Goal: Task Accomplishment & Management: Complete application form

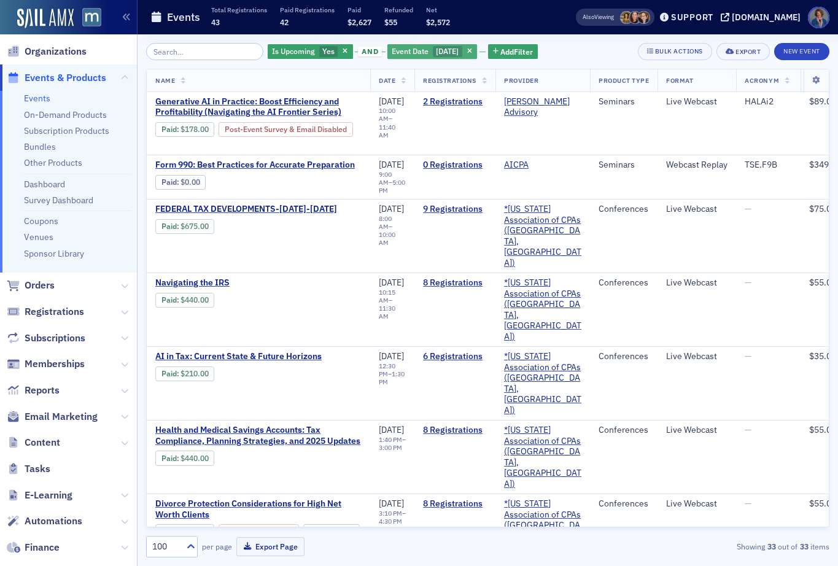
click at [401, 52] on span "Event Date" at bounding box center [410, 51] width 37 height 10
select select "10"
select select "2025"
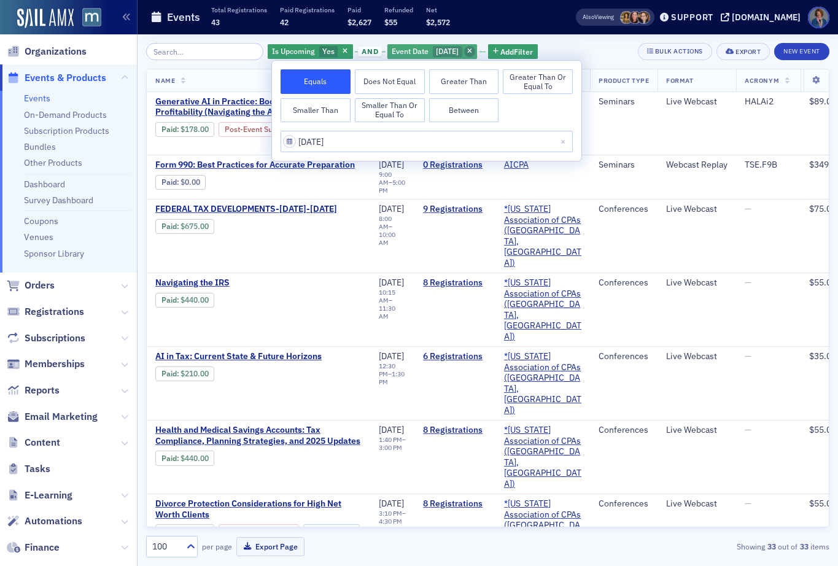
click at [472, 52] on icon "button" at bounding box center [469, 52] width 5 height 7
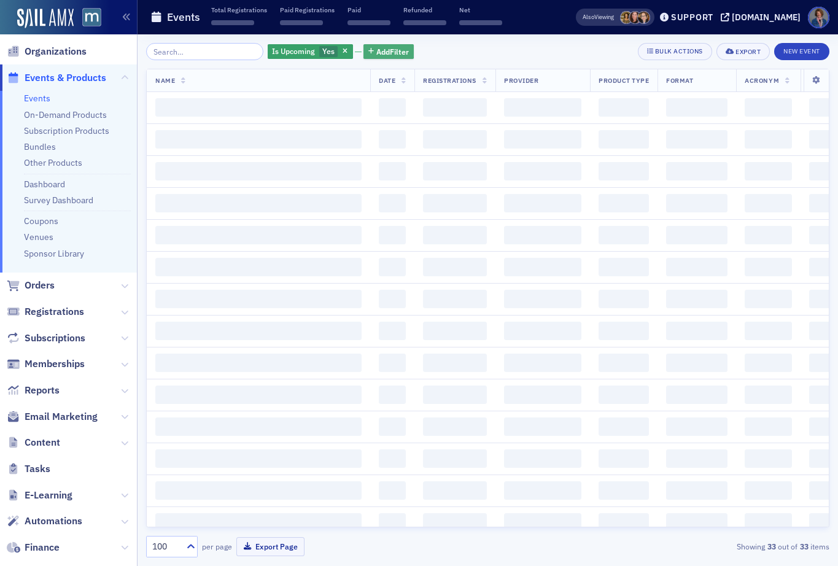
click at [376, 52] on span "Add Filter" at bounding box center [392, 51] width 33 height 11
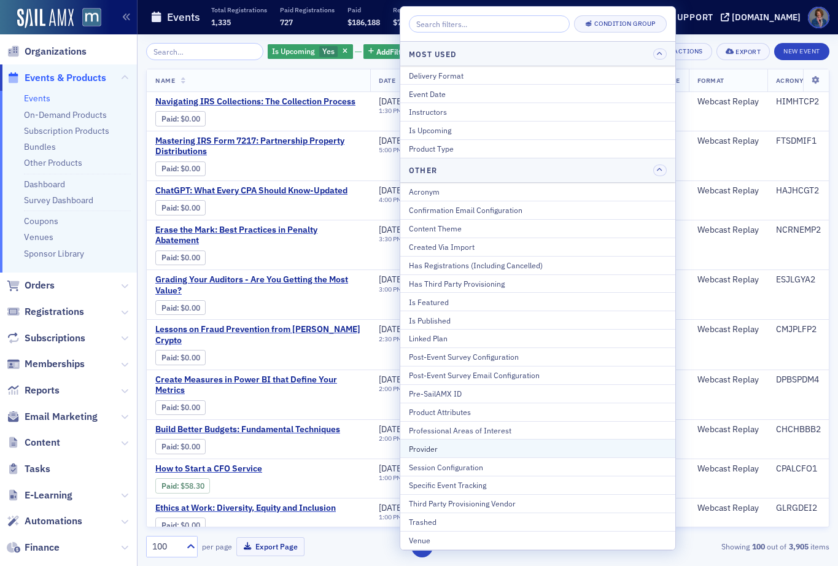
click at [449, 449] on div "Provider" at bounding box center [538, 448] width 258 height 11
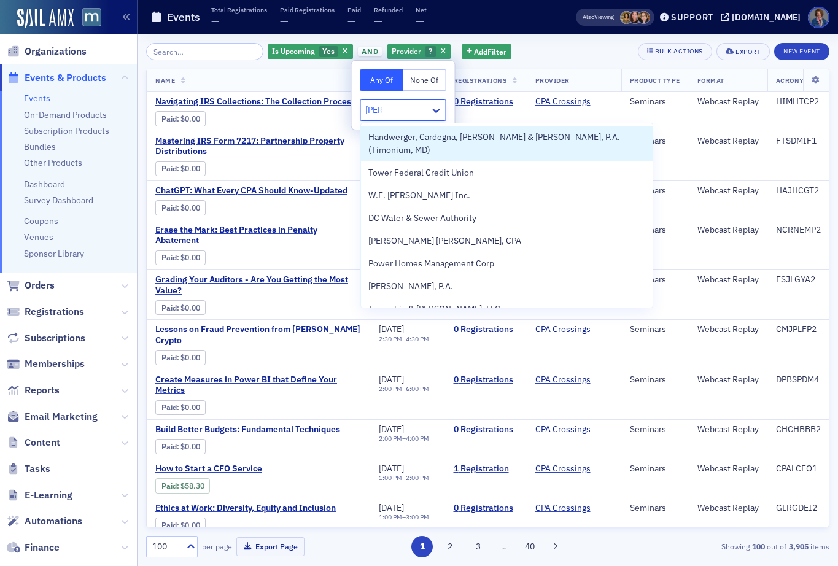
type input "[PERSON_NAME]"
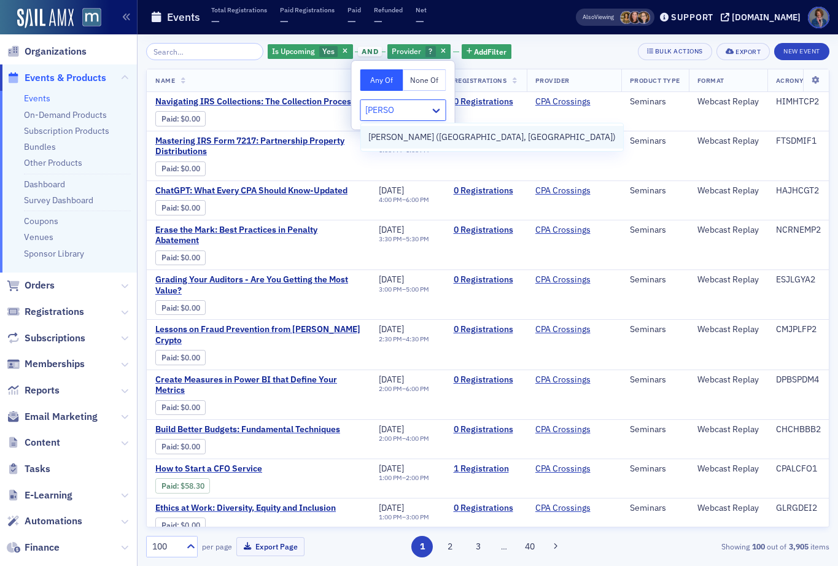
click at [414, 141] on span "[PERSON_NAME] ([GEOGRAPHIC_DATA], [GEOGRAPHIC_DATA])" at bounding box center [491, 137] width 247 height 13
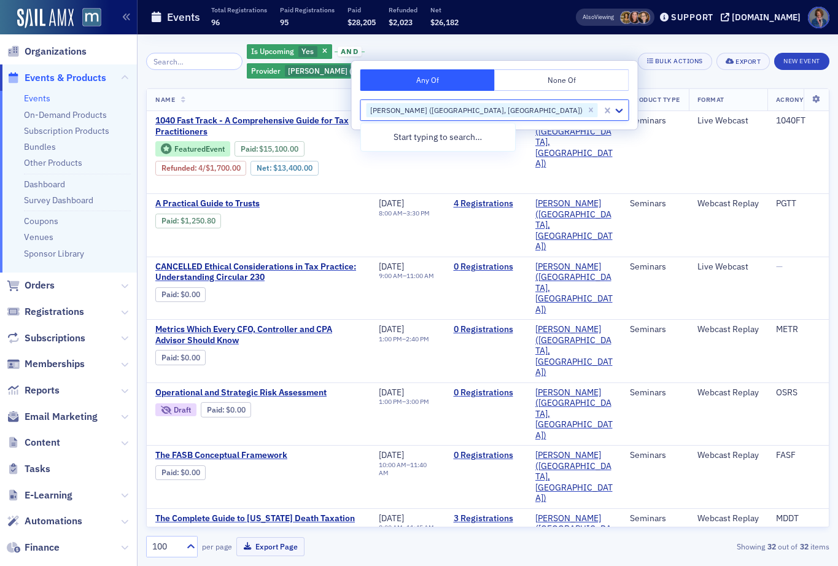
click at [619, 55] on div "Is Upcoming Yes and Provider [PERSON_NAME] ([GEOGRAPHIC_DATA], [GEOGRAPHIC_DATA…" at bounding box center [487, 61] width 683 height 37
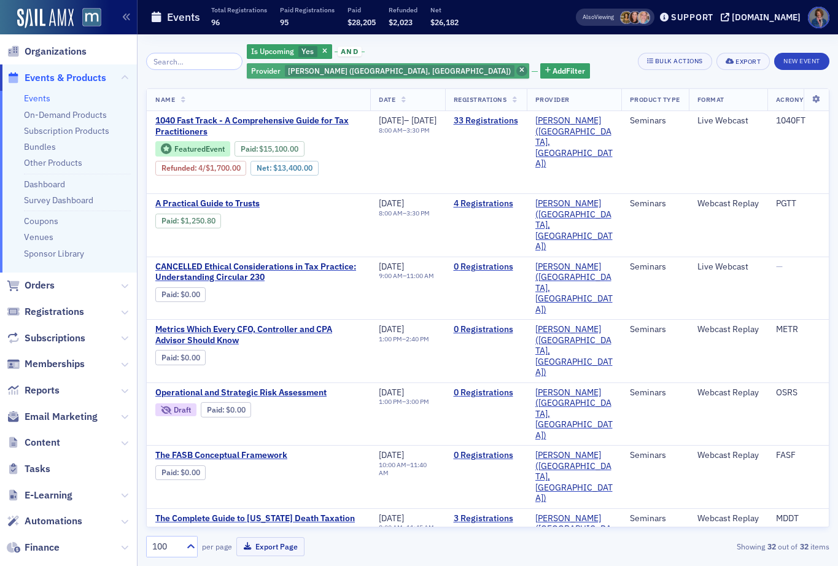
click at [524, 68] on icon "button" at bounding box center [521, 71] width 5 height 7
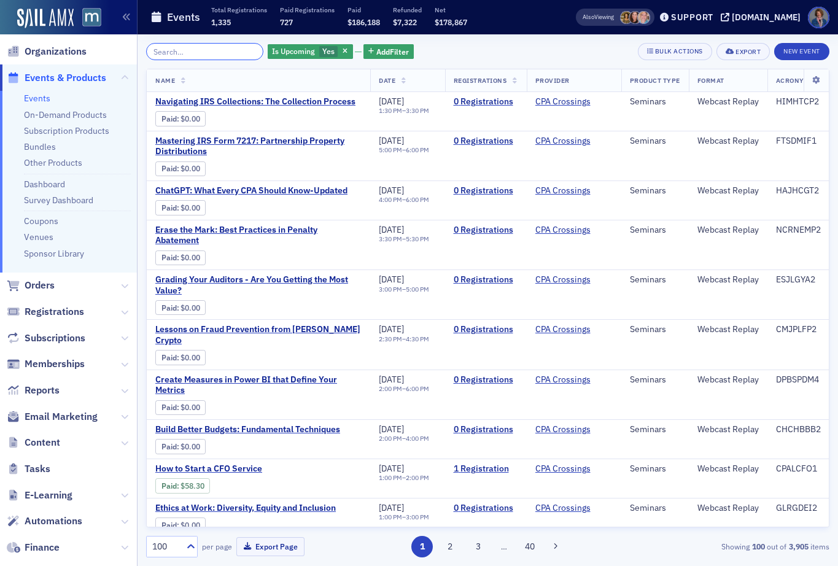
click at [180, 47] on input "search" at bounding box center [204, 51] width 117 height 17
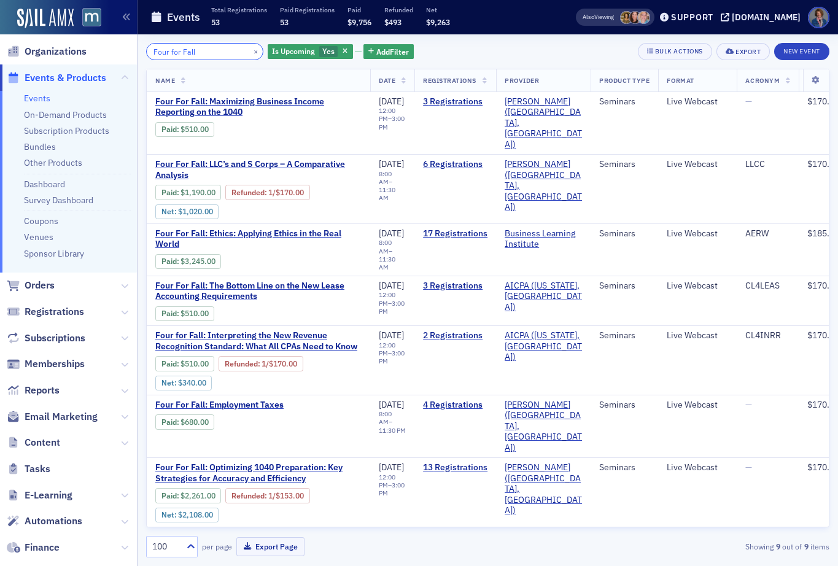
type input "Four for Fall"
click at [475, 56] on div "Four for Fall × Is Upcoming Yes Add Filter Bulk Actions Export New Event" at bounding box center [487, 51] width 683 height 17
click at [266, 228] on span "Four For Fall: Ethics: Applying Ethics in the Real World" at bounding box center [258, 238] width 206 height 21
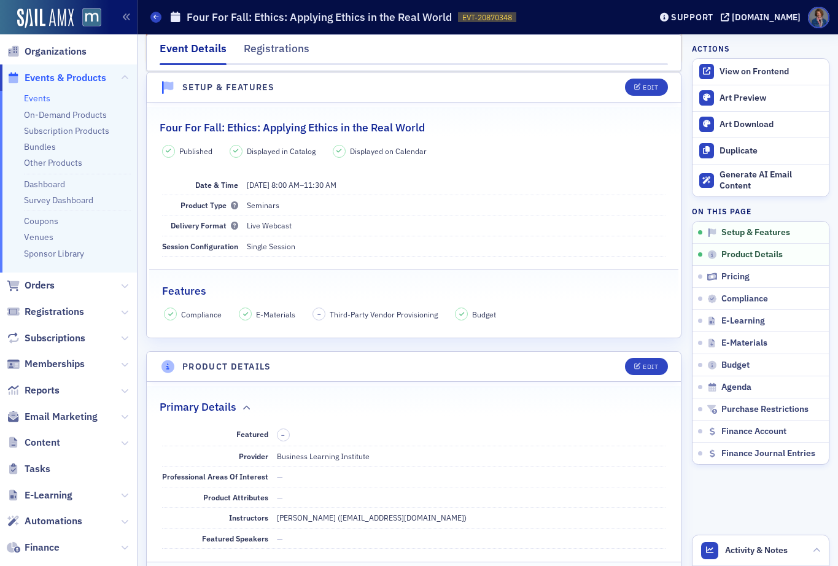
scroll to position [83, 0]
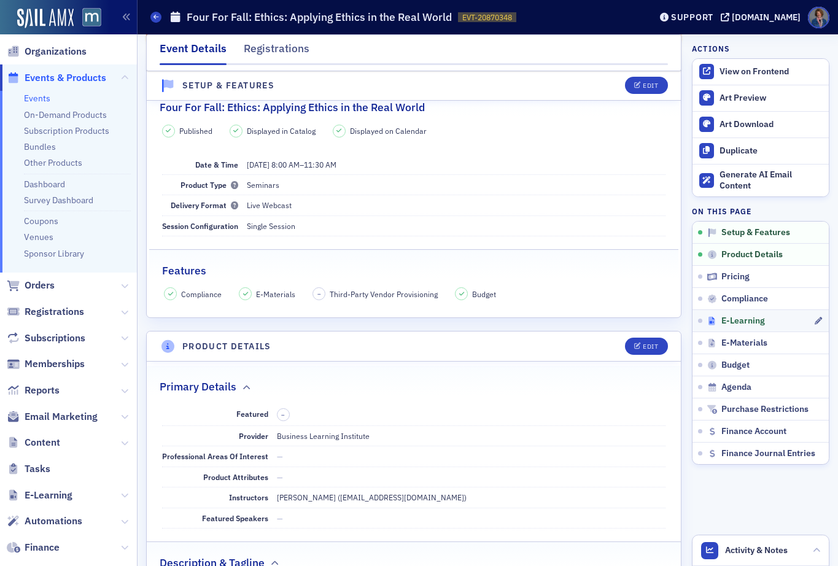
click at [724, 320] on span "E-Learning" at bounding box center [743, 321] width 44 height 11
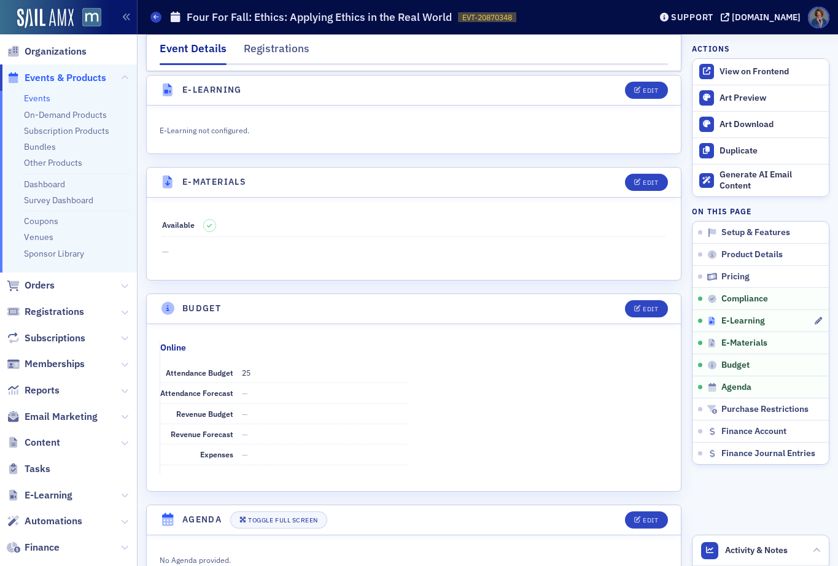
scroll to position [1739, 0]
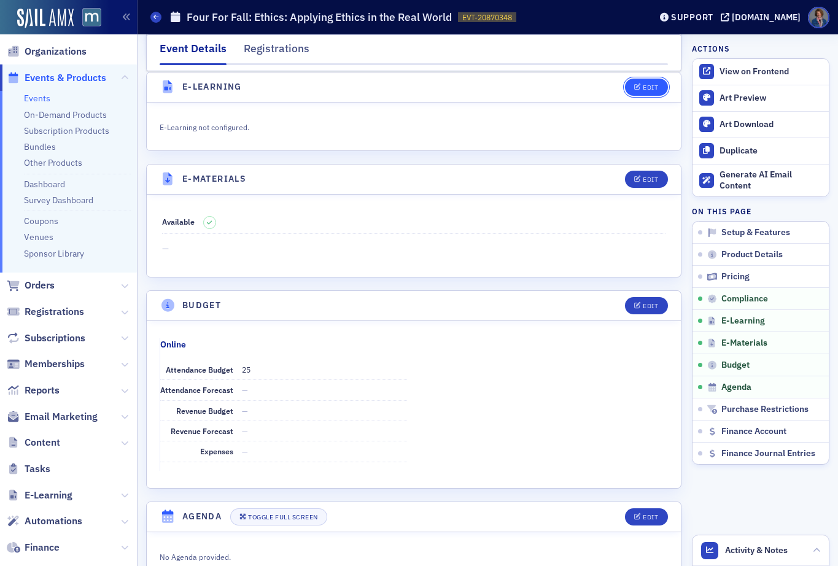
click at [643, 87] on div "Edit" at bounding box center [650, 87] width 15 height 7
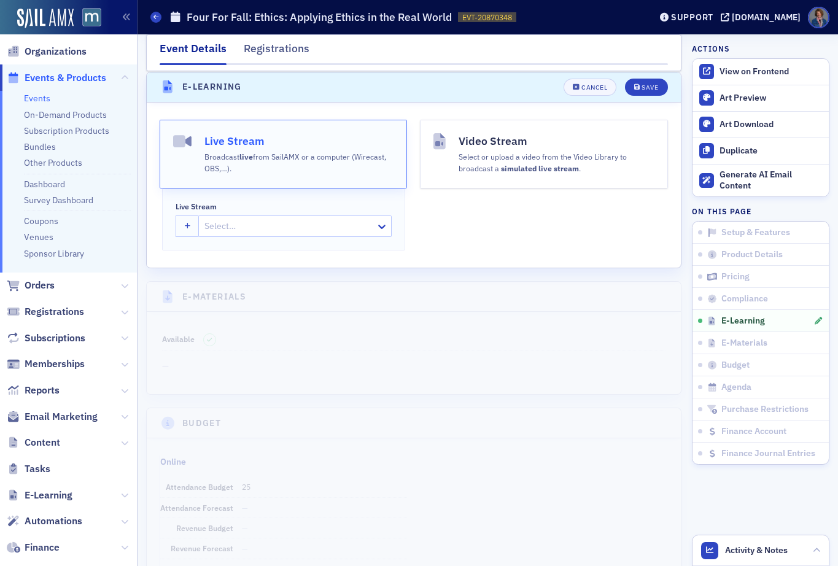
click at [331, 163] on div "Broadcast live from SailAMX or a computer (Wirecast, OBS,…)." at bounding box center [298, 161] width 189 height 25
click at [582, 87] on div "Cancel" at bounding box center [594, 87] width 26 height 7
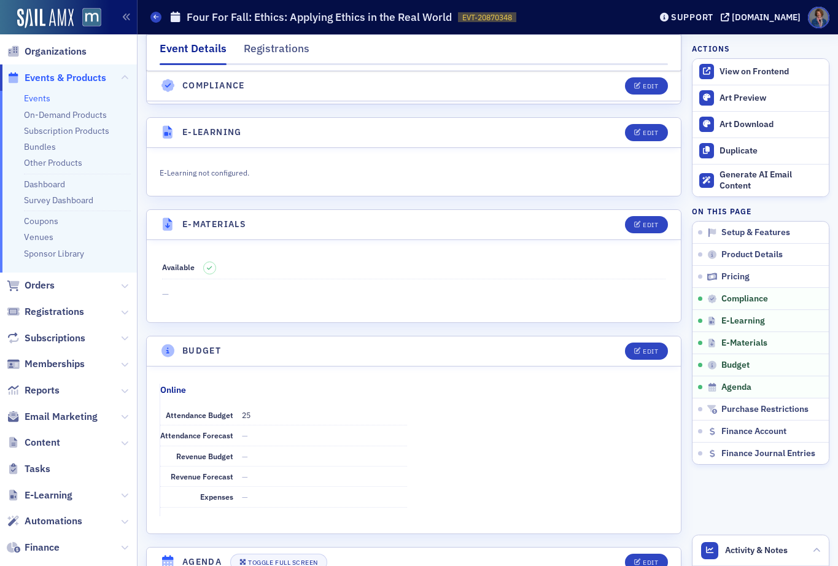
scroll to position [1690, 0]
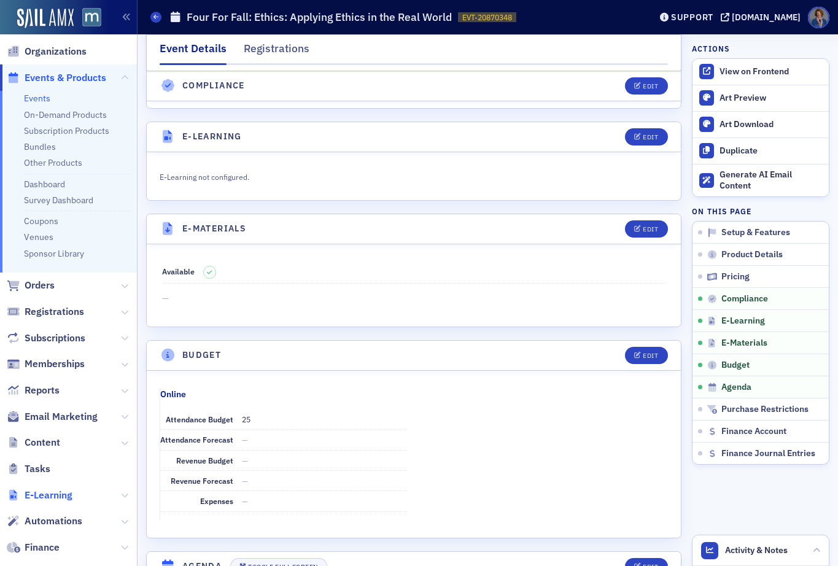
click at [52, 498] on span "E-Learning" at bounding box center [49, 496] width 48 height 14
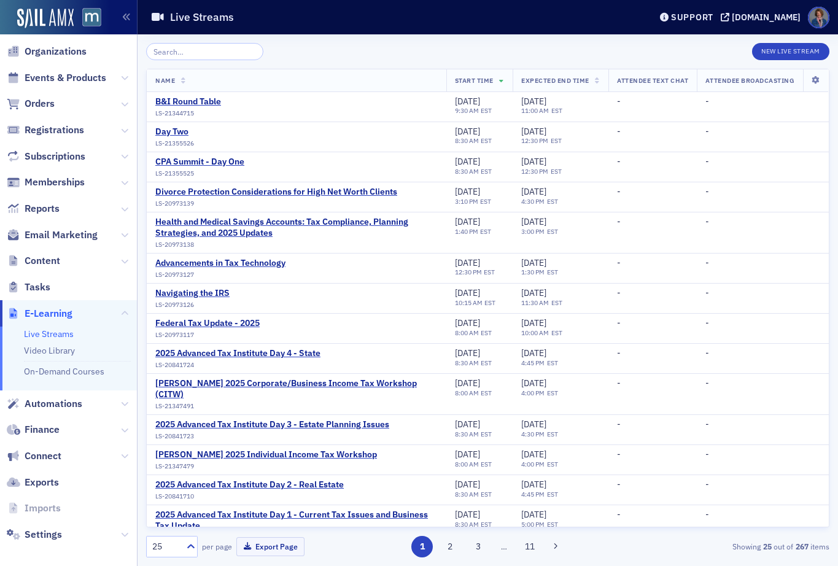
click at [53, 335] on link "Live Streams" at bounding box center [49, 333] width 50 height 11
click at [791, 54] on button "New Live Stream" at bounding box center [790, 51] width 77 height 17
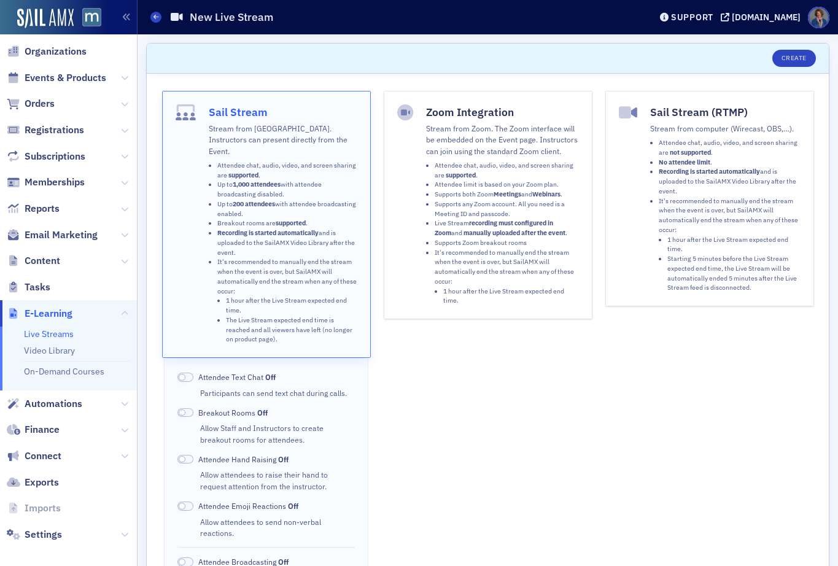
click at [487, 134] on p "Stream from Zoom. The Zoom interface will be embedded on the Event page. Instru…" at bounding box center [502, 140] width 153 height 34
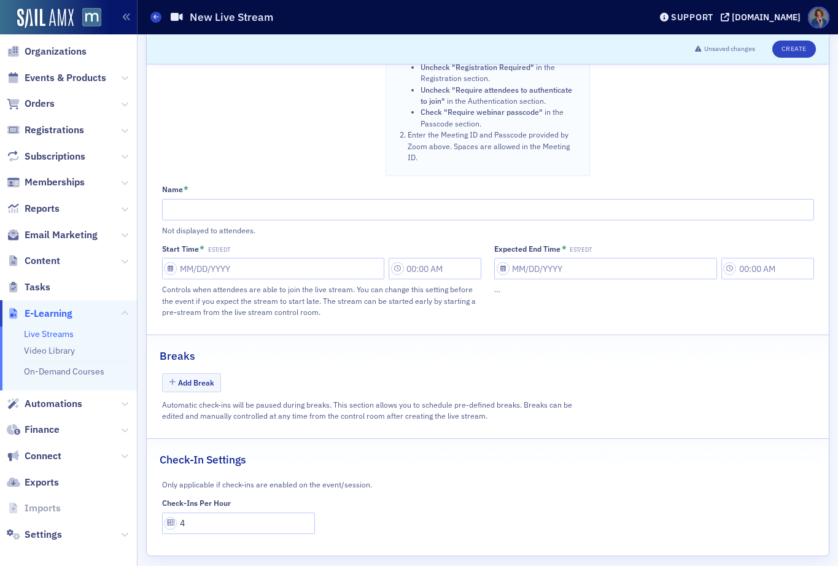
scroll to position [596, 0]
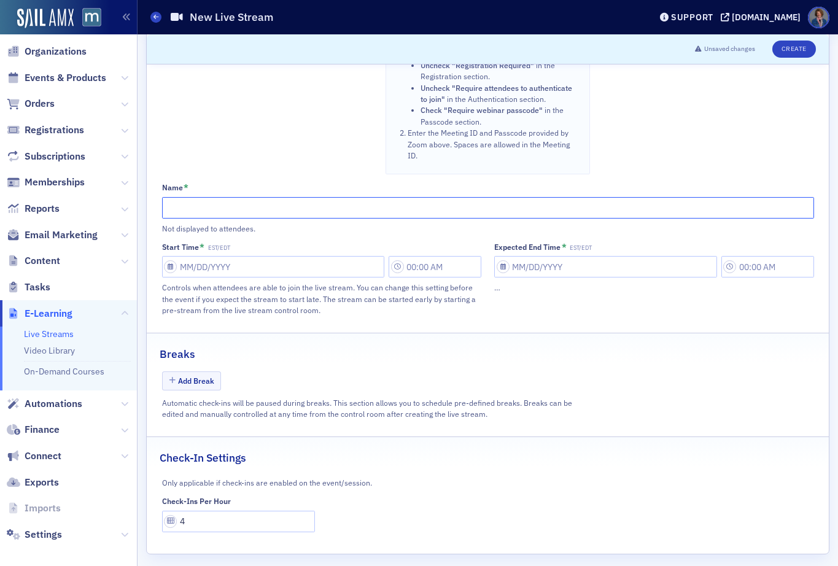
click at [290, 214] on input "Name *" at bounding box center [488, 207] width 652 height 21
paste input "Four for Fall: Applying Ethics in the Real World"
type input "Four for Fall: Applying Ethics in the Real World"
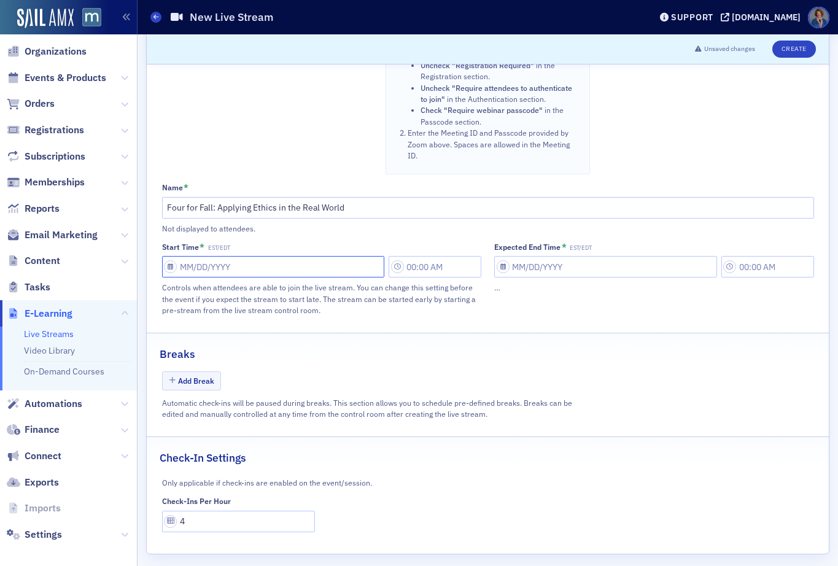
click at [253, 273] on input "Start Time * EST/EDT" at bounding box center [273, 266] width 223 height 21
select select "9"
select select "2025"
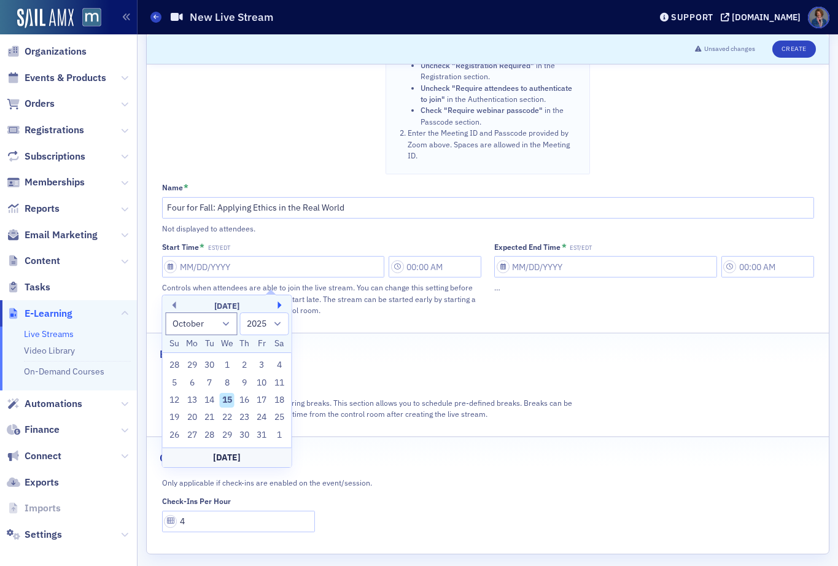
click at [279, 306] on button "Next Month" at bounding box center [281, 304] width 7 height 7
select select "10"
click at [227, 402] on div "12" at bounding box center [227, 400] width 15 height 15
type input "[DATE]"
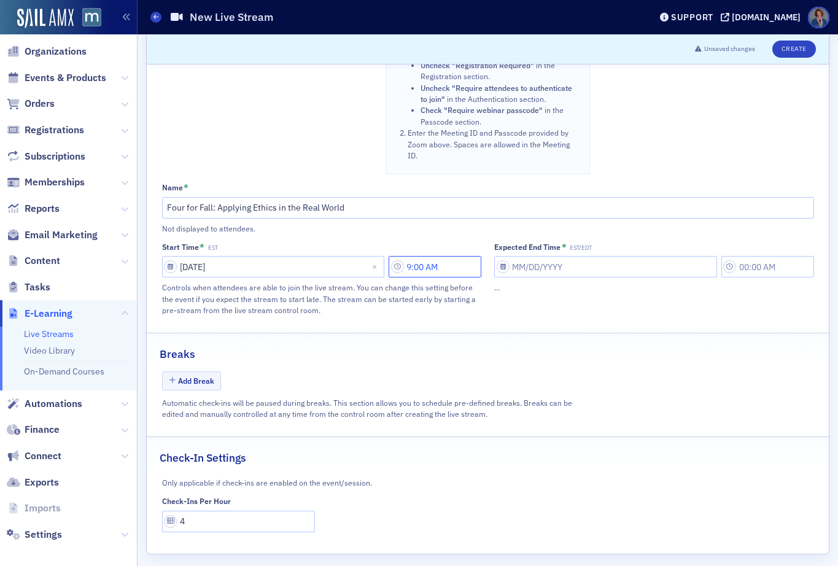
click at [435, 278] on input "9:00 AM" at bounding box center [435, 266] width 93 height 21
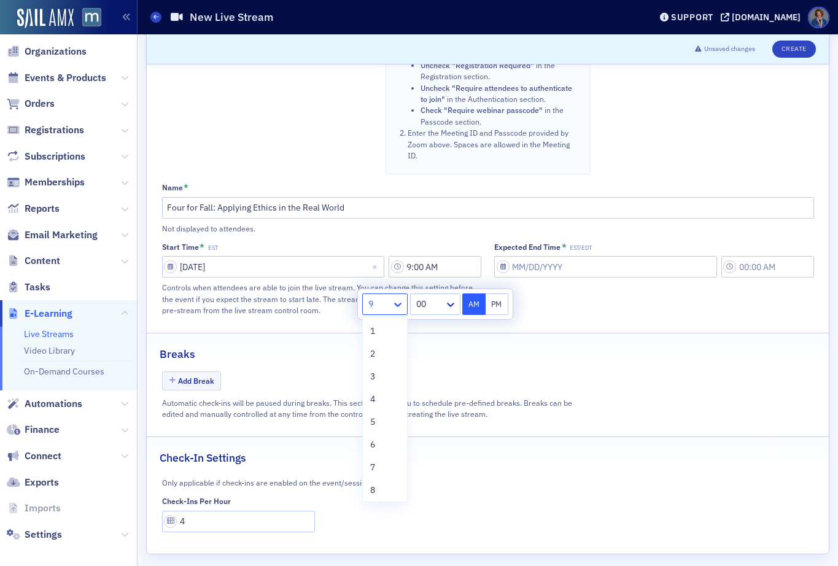
click at [393, 303] on icon at bounding box center [398, 304] width 12 height 12
click at [381, 489] on div "8" at bounding box center [384, 490] width 29 height 13
type input "8:00 AM"
click at [618, 277] on input "Expected End Time * EST/EDT" at bounding box center [605, 266] width 223 height 21
select select "9"
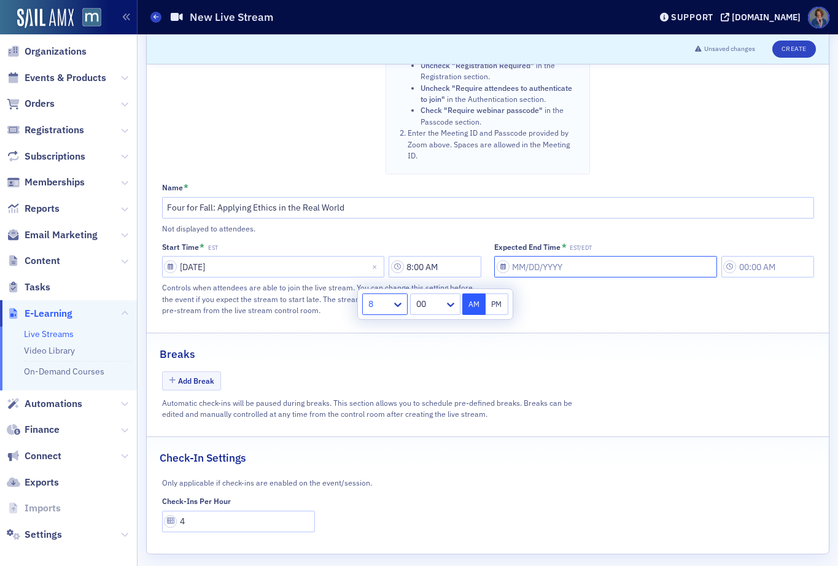
select select "2025"
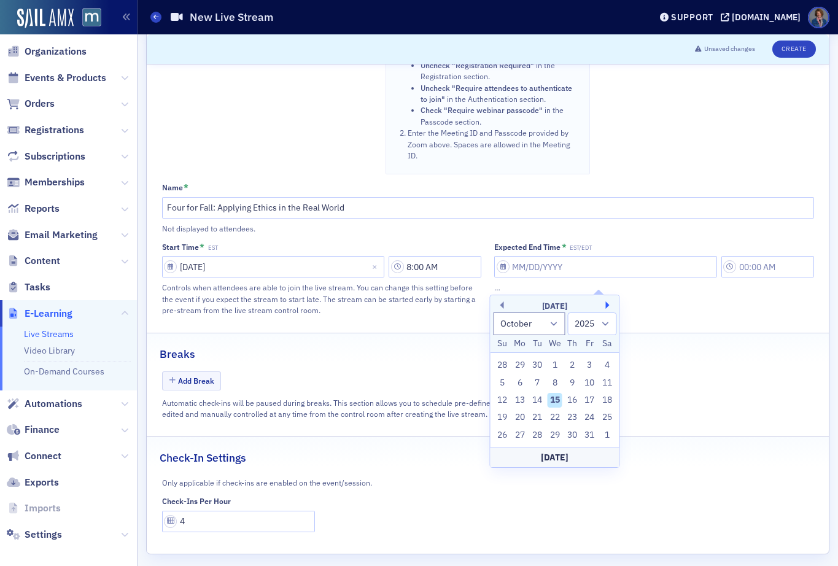
click at [607, 305] on button "Next Month" at bounding box center [609, 304] width 7 height 7
select select "10"
drag, startPoint x: 554, startPoint y: 401, endPoint x: 609, endPoint y: 349, distance: 75.1
click at [554, 401] on div "12" at bounding box center [555, 400] width 15 height 15
type input "[DATE]"
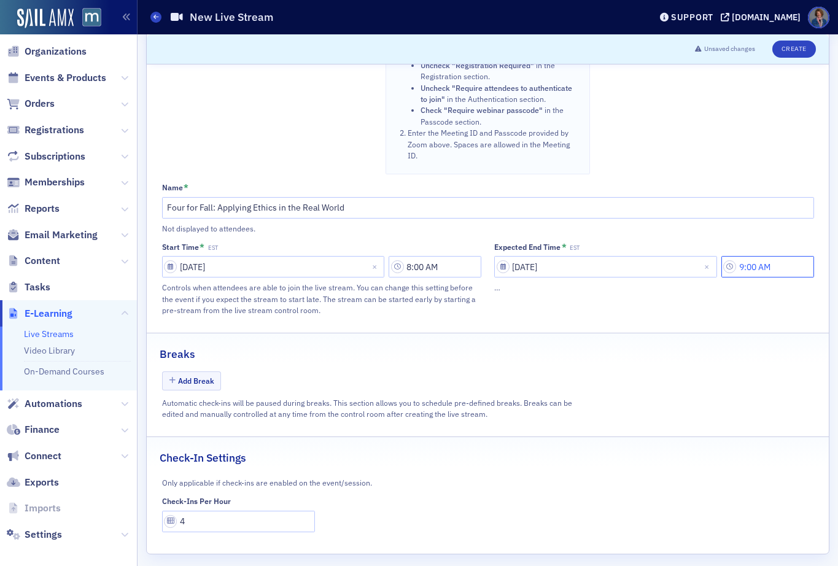
click at [742, 277] on input "9:00 AM" at bounding box center [767, 266] width 93 height 21
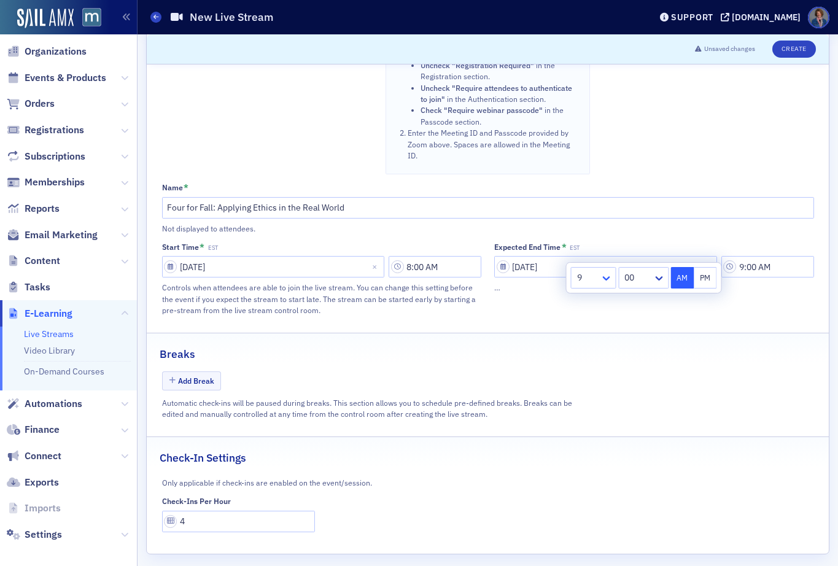
click at [608, 279] on icon at bounding box center [606, 278] width 7 height 4
click at [581, 457] on span "11" at bounding box center [584, 456] width 10 height 13
click at [660, 279] on icon at bounding box center [658, 278] width 7 height 4
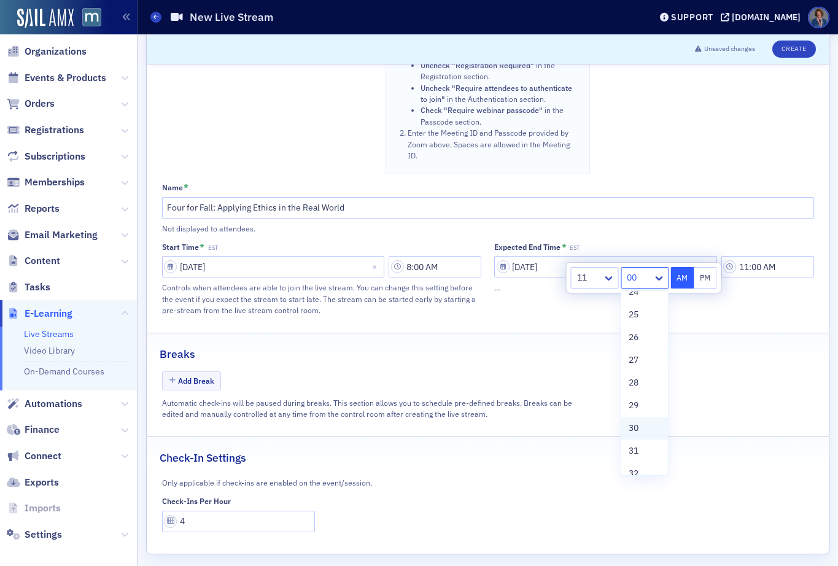
click at [635, 430] on span "30" at bounding box center [634, 428] width 10 height 13
type input "11:30 AM"
click at [747, 306] on div "Expected End Time * EST [DATE] 11:30 AM …" at bounding box center [654, 279] width 320 height 73
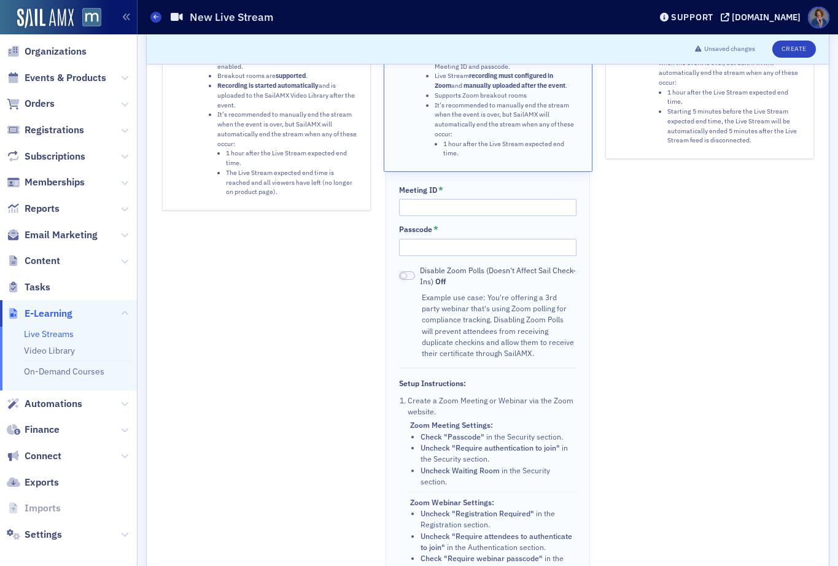
scroll to position [147, 0]
click at [442, 212] on input "Meeting ID *" at bounding box center [487, 208] width 177 height 17
paste input "884 1030 6616"
type input "884 1030 6616"
click at [457, 257] on input "Passcode *" at bounding box center [487, 247] width 177 height 17
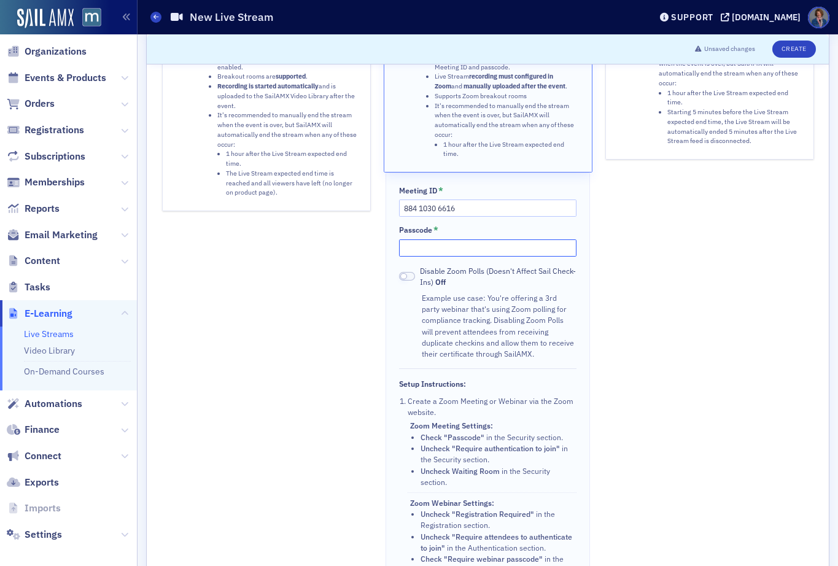
paste input "238635"
type input "238635"
click at [786, 52] on button "Create" at bounding box center [794, 49] width 44 height 17
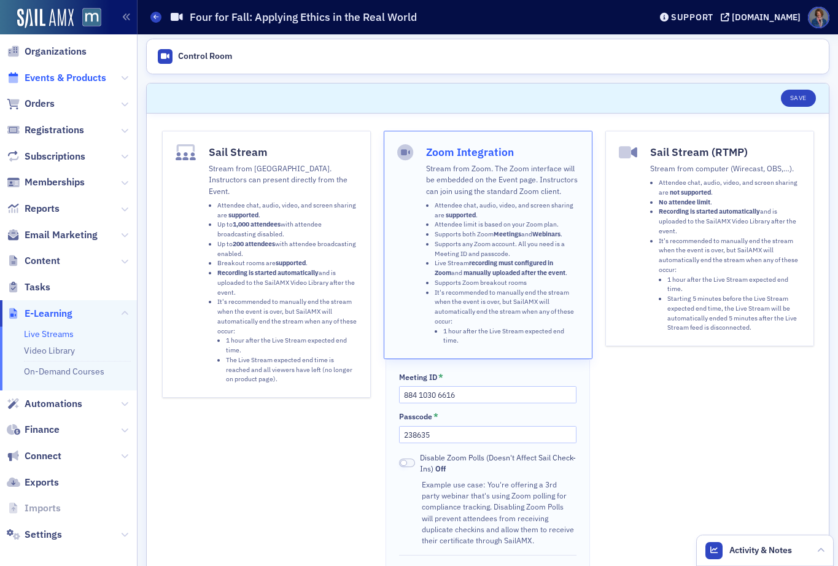
click at [65, 80] on span "Events & Products" at bounding box center [66, 78] width 82 height 14
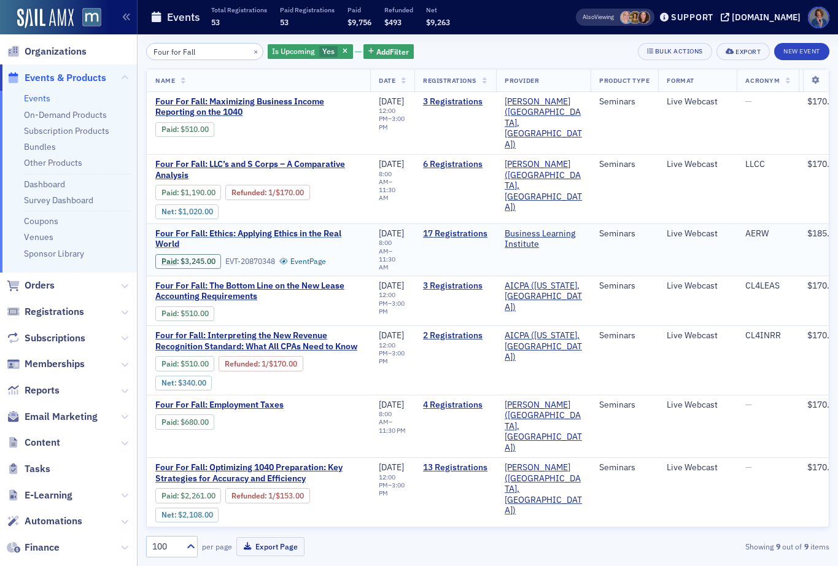
click at [321, 228] on span "Four For Fall: Ethics: Applying Ethics in the Real World" at bounding box center [258, 238] width 206 height 21
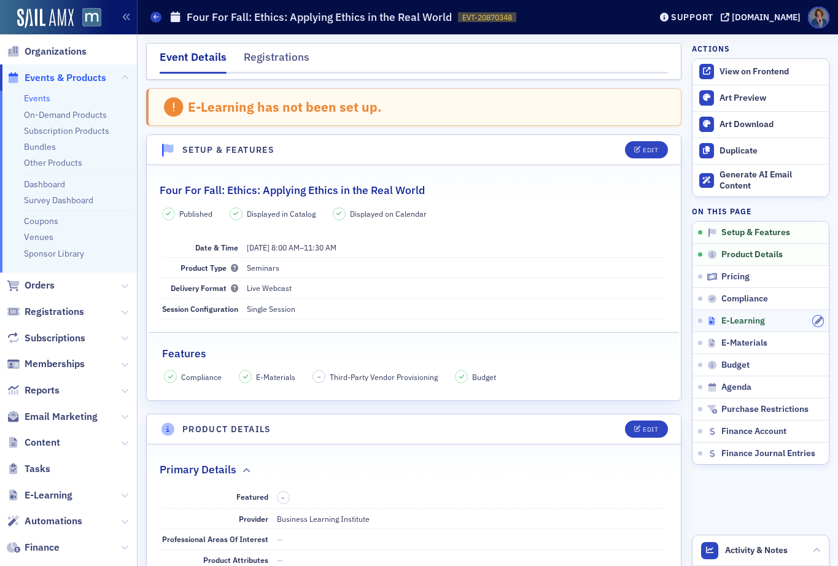
drag, startPoint x: 805, startPoint y: 320, endPoint x: 797, endPoint y: 324, distance: 8.6
click at [815, 320] on icon "button" at bounding box center [818, 320] width 7 height 7
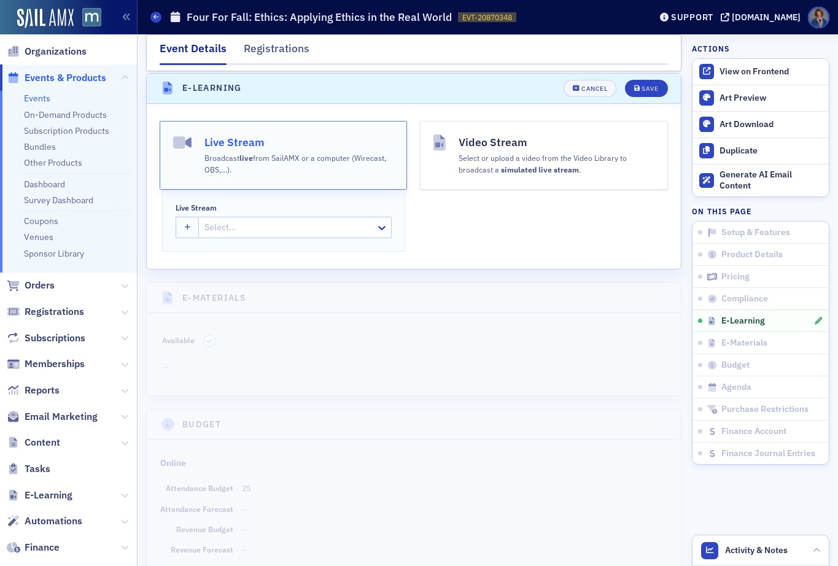
scroll to position [1739, 0]
click at [230, 222] on div at bounding box center [288, 226] width 171 height 15
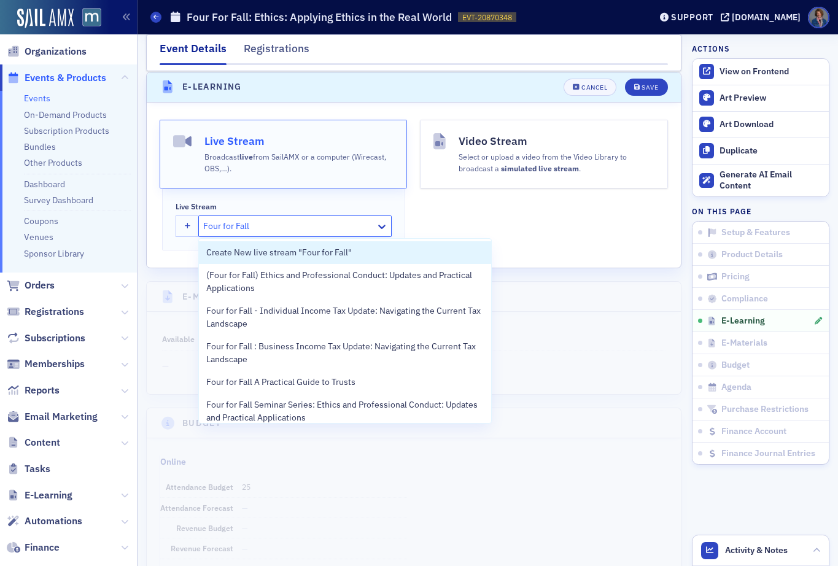
type input "Four for Fall:"
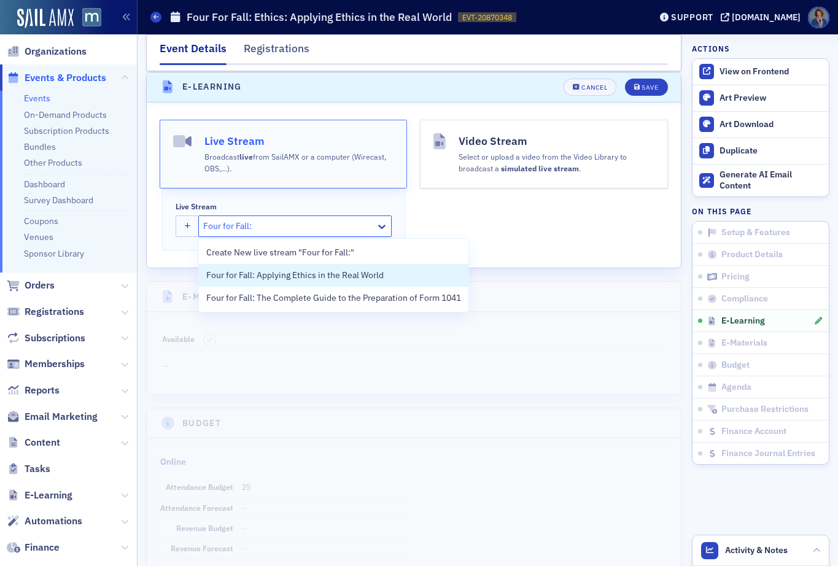
click at [320, 278] on span "Four for Fall: Applying Ethics in the Real World" at bounding box center [294, 275] width 177 height 13
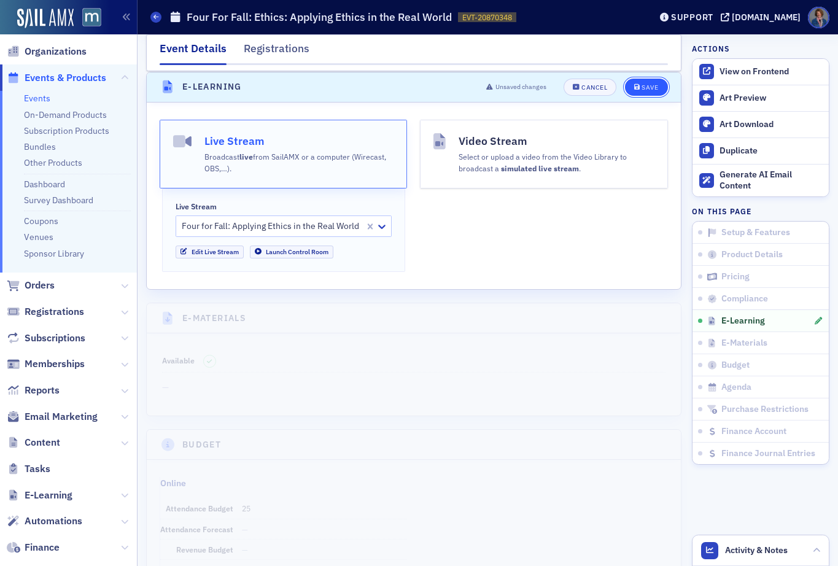
click at [643, 87] on div "Save" at bounding box center [650, 87] width 17 height 7
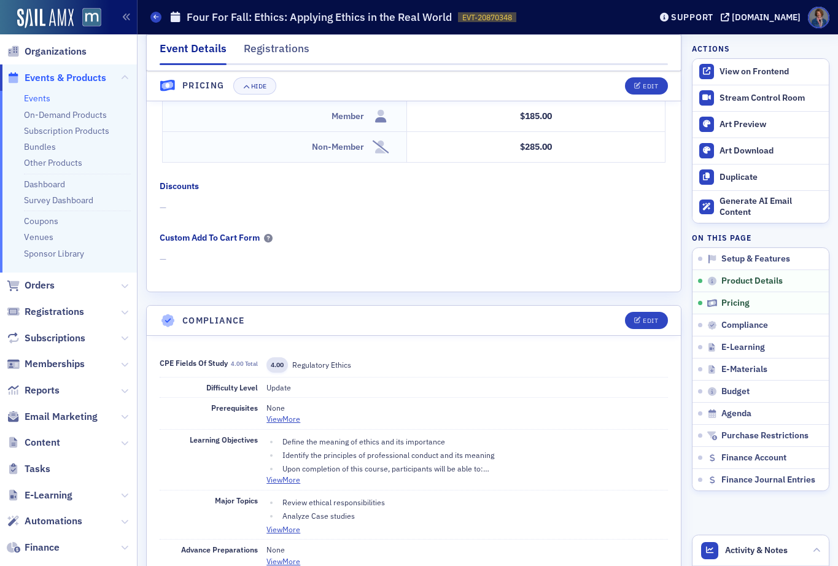
scroll to position [776, 0]
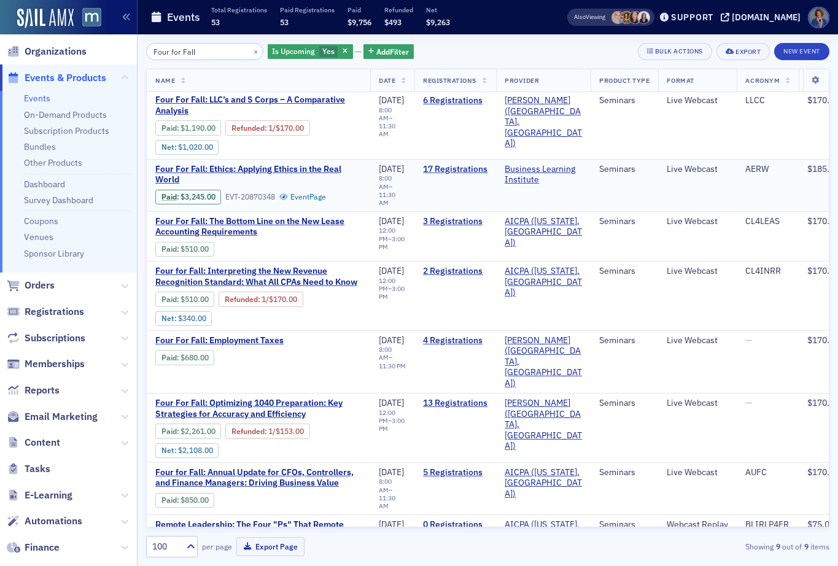
scroll to position [70, 0]
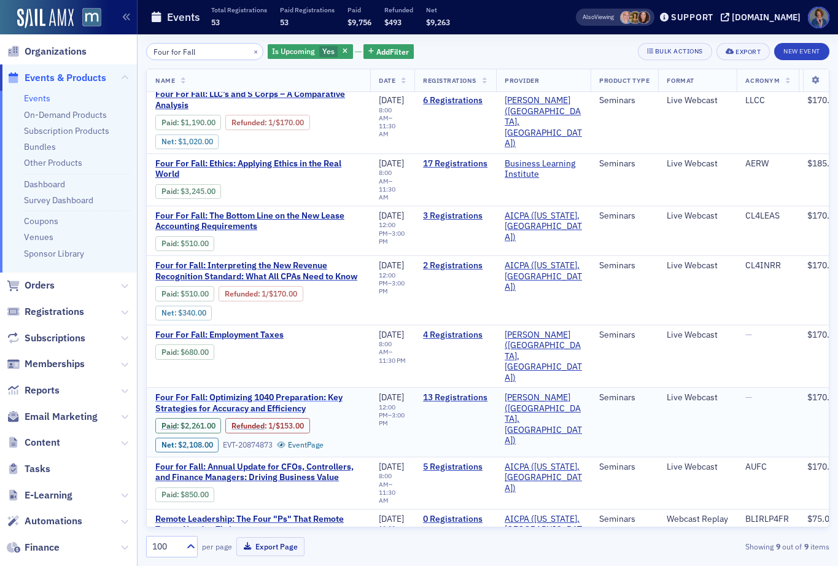
click at [219, 392] on span "Four For Fall: Optimizing 1040 Preparation: Key Strategies for Accuracy and Eff…" at bounding box center [258, 402] width 206 height 21
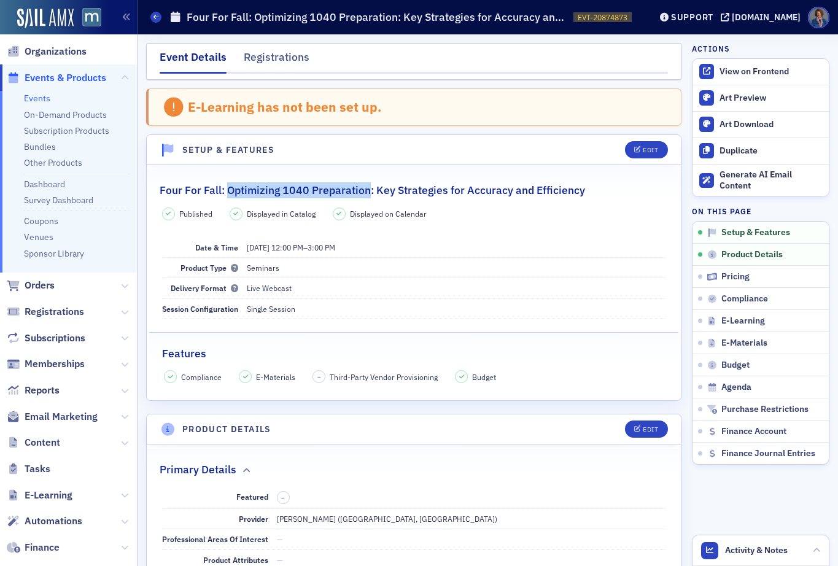
drag, startPoint x: 227, startPoint y: 190, endPoint x: 367, endPoint y: 192, distance: 139.4
click at [367, 192] on h2 "Four For Fall: Optimizing 1040 Preparation: Key Strategies for Accuracy and Eff…" at bounding box center [372, 190] width 425 height 16
copy h2 "Optimizing 1040 Preparation"
click at [464, 248] on dd "[DATE] 12:00 PM – 3:00 PM" at bounding box center [456, 248] width 419 height 20
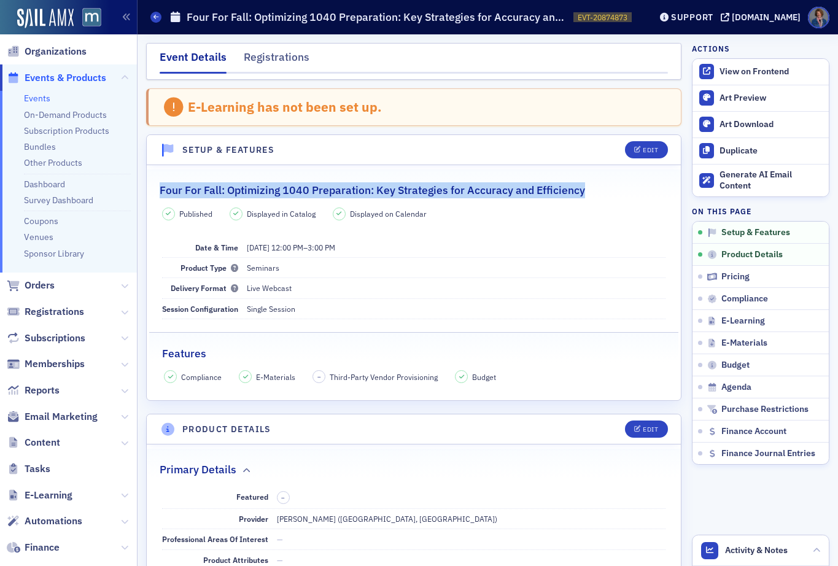
drag, startPoint x: 161, startPoint y: 188, endPoint x: 600, endPoint y: 190, distance: 439.0
click at [600, 190] on div "Four For Fall: Optimizing 1040 Preparation: Key Strategies for Accuracy and Eff…" at bounding box center [414, 183] width 508 height 29
copy h2 "Four For Fall: Optimizing 1040 Preparation: Key Strategies for Accuracy and Eff…"
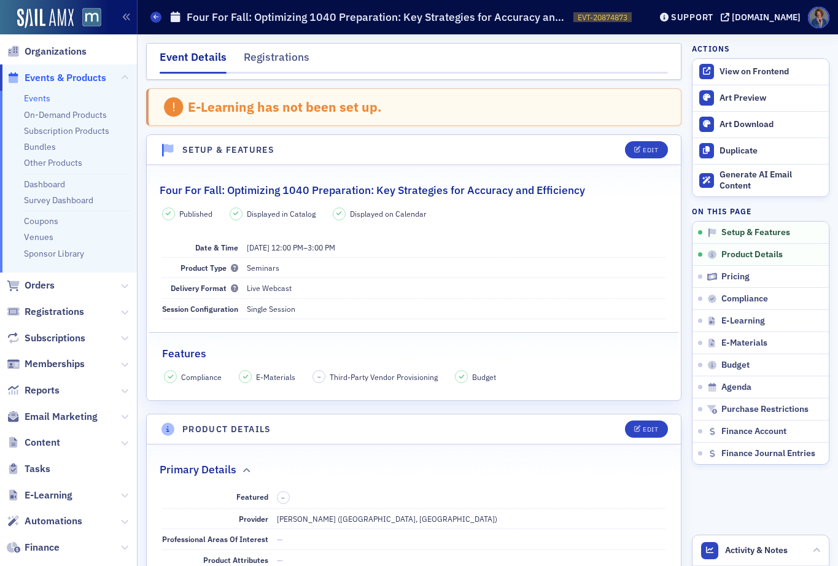
click at [231, 189] on h2 "Four For Fall: Optimizing 1040 Preparation: Key Strategies for Accuracy and Eff…" at bounding box center [372, 190] width 425 height 16
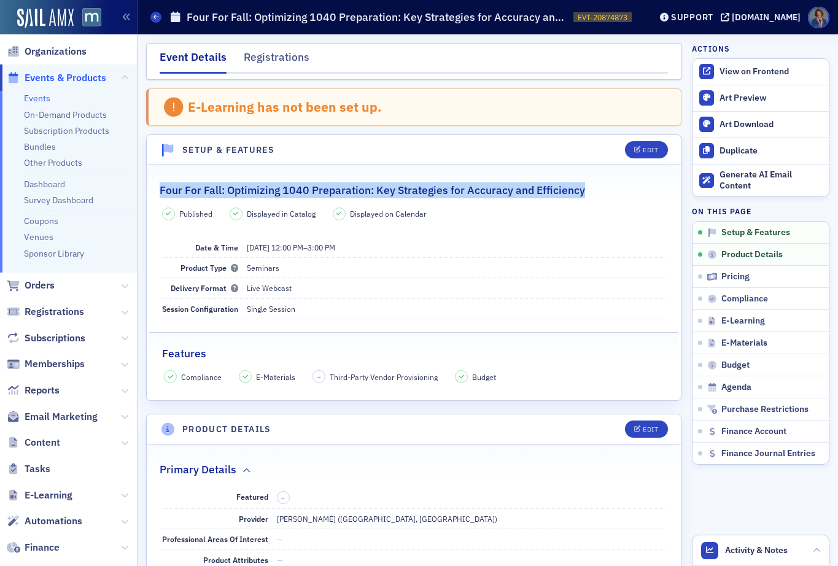
drag, startPoint x: 160, startPoint y: 190, endPoint x: 534, endPoint y: 191, distance: 373.9
click at [594, 185] on div "Four For Fall: Optimizing 1040 Preparation: Key Strategies for Accuracy and Eff…" at bounding box center [414, 183] width 508 height 29
copy h2 "Four For Fall: Optimizing 1040 Preparation: Key Strategies for Accuracy and Eff…"
click at [815, 318] on icon "button" at bounding box center [818, 320] width 7 height 7
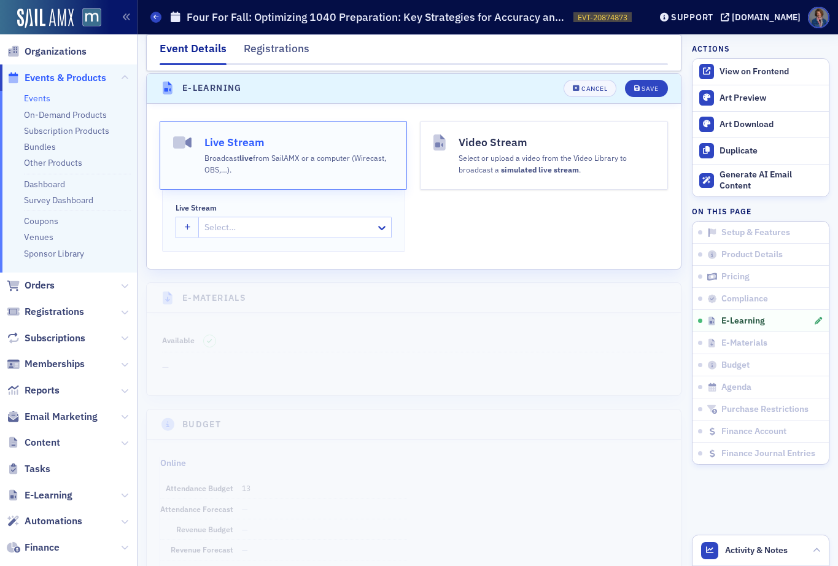
scroll to position [1640, 0]
click at [233, 227] on div at bounding box center [288, 226] width 171 height 15
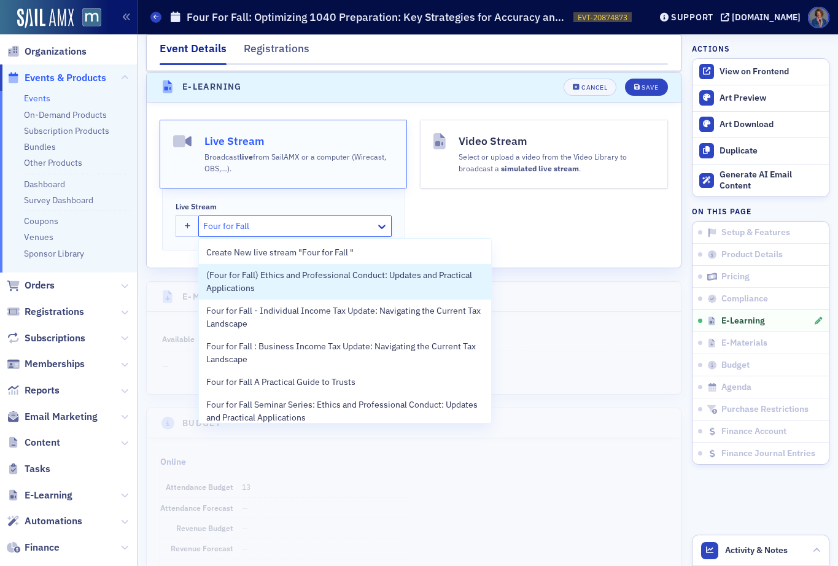
type input "Four for Fall"
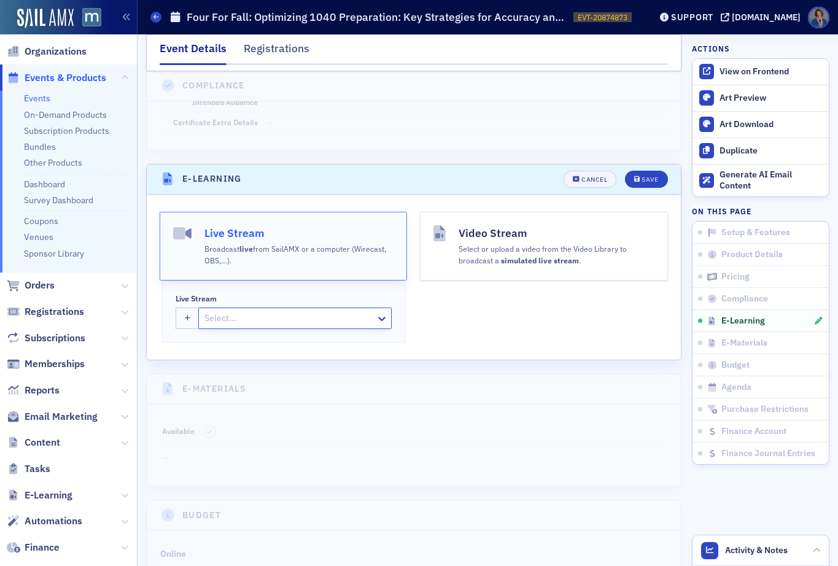
scroll to position [1551, 0]
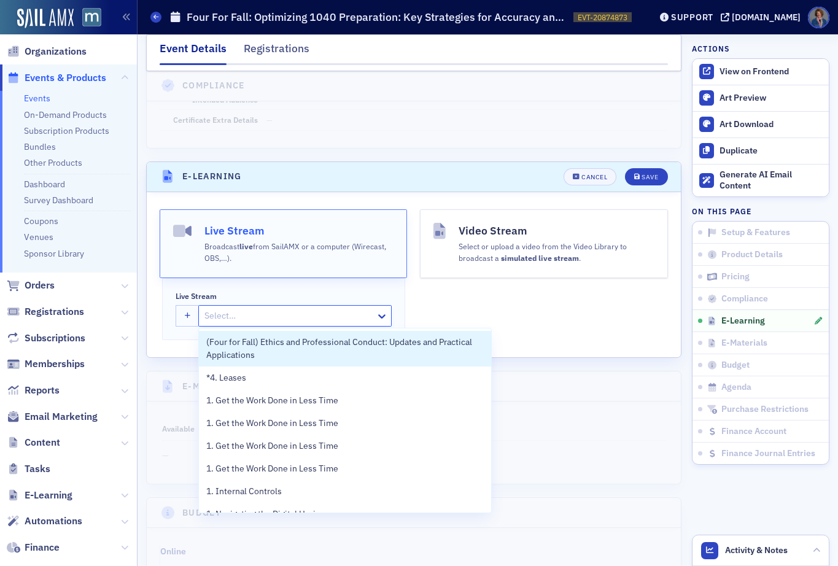
click at [254, 312] on div at bounding box center [288, 315] width 171 height 15
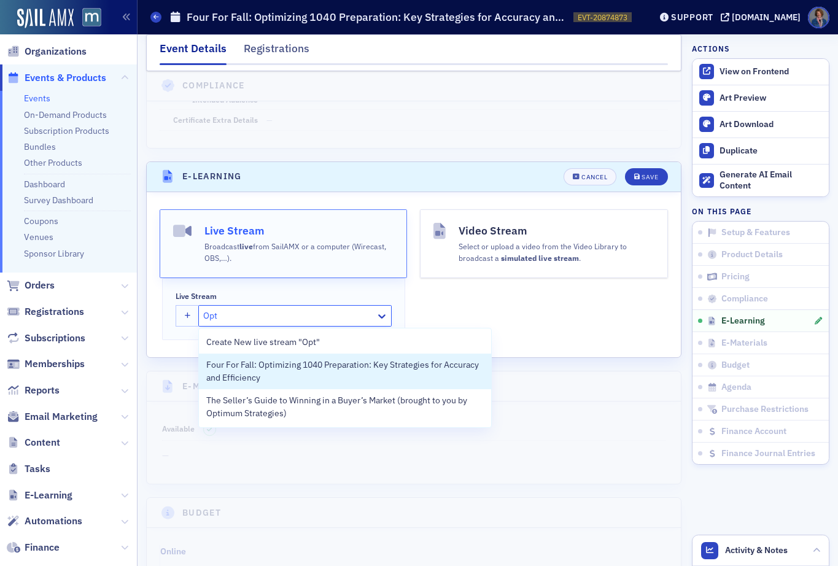
type input "Opti"
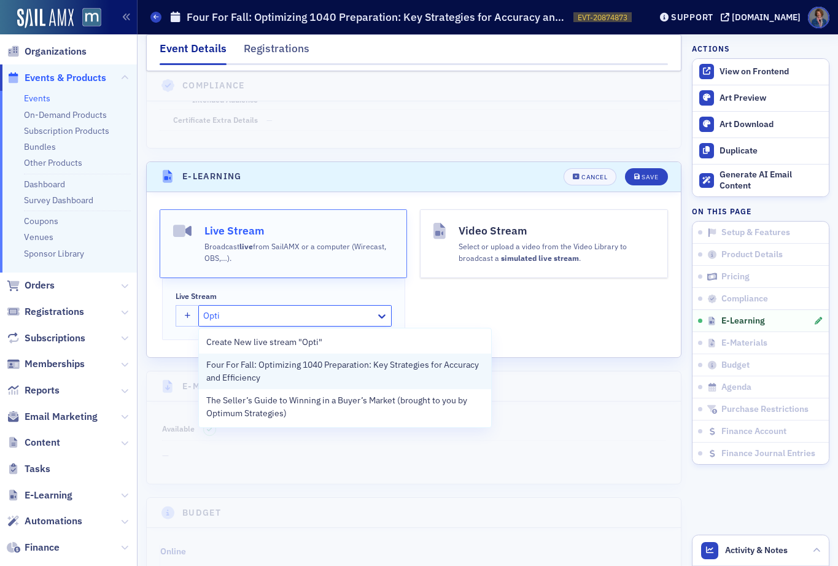
click at [309, 373] on span "Four For Fall: Optimizing 1040 Preparation: Key Strategies for Accuracy and Eff…" at bounding box center [345, 372] width 278 height 26
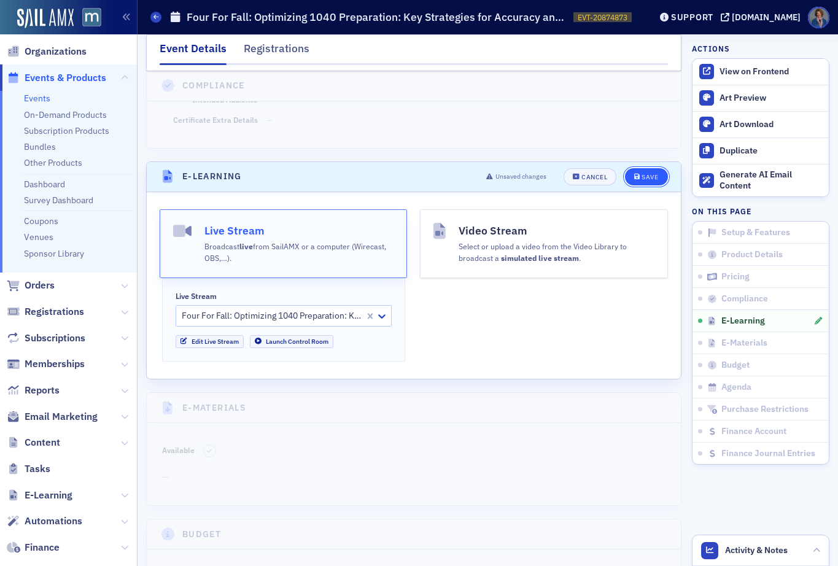
click at [642, 176] on div "Save" at bounding box center [650, 177] width 17 height 7
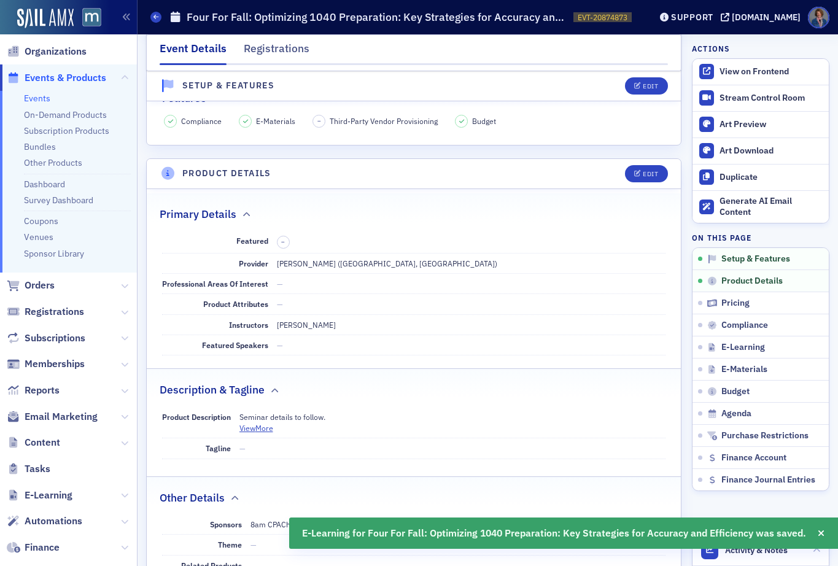
scroll to position [0, 0]
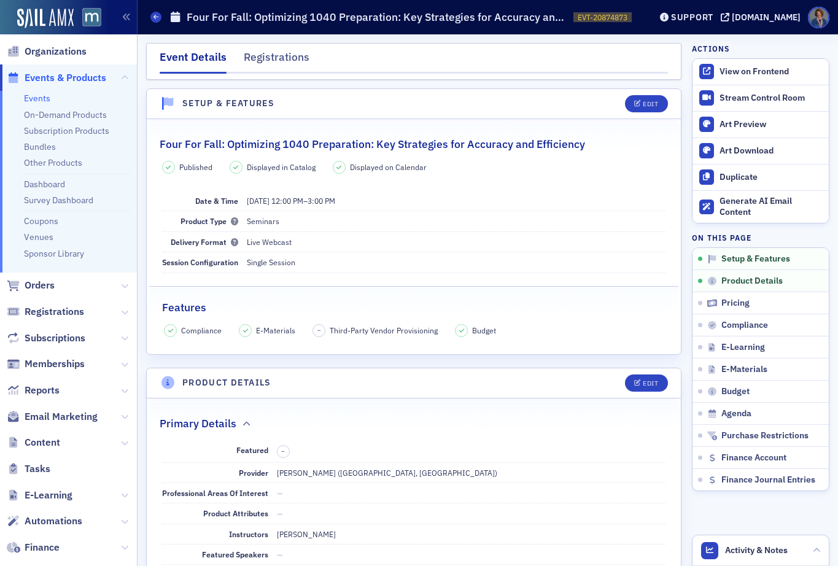
click at [44, 100] on link "Events" at bounding box center [37, 98] width 26 height 11
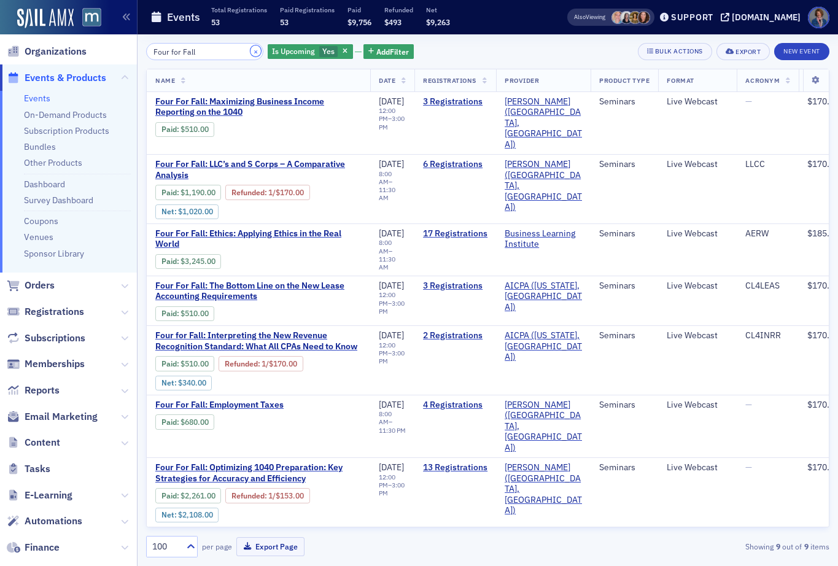
click at [250, 50] on button "×" at bounding box center [255, 50] width 11 height 11
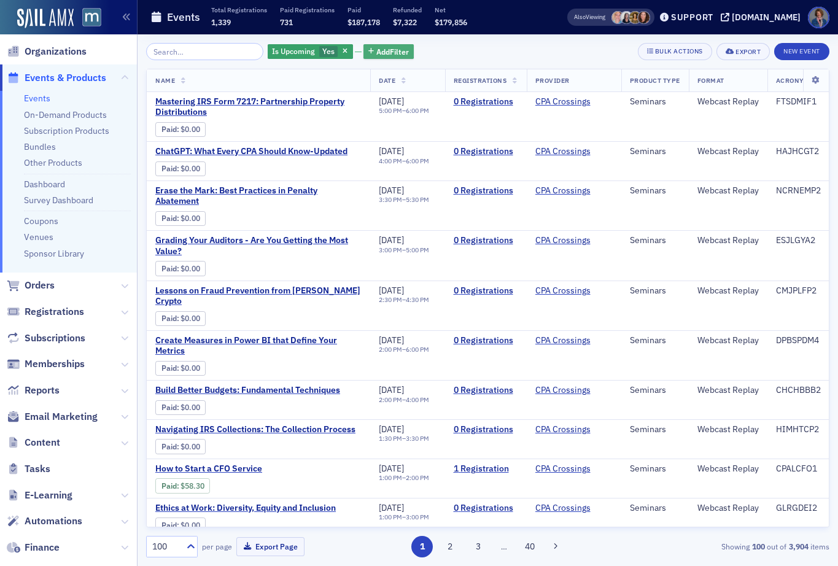
click at [381, 50] on span "Add Filter" at bounding box center [392, 51] width 33 height 11
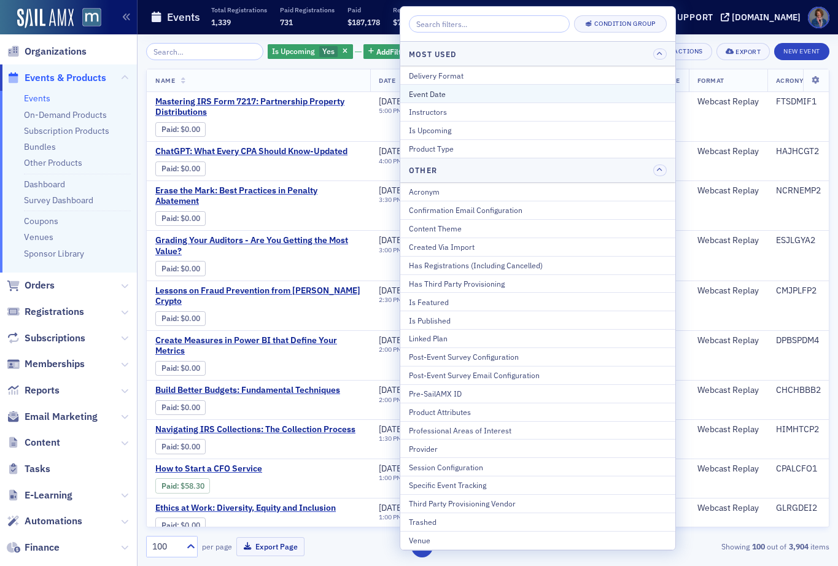
click at [441, 92] on div "Event Date" at bounding box center [538, 93] width 258 height 11
select select "9"
select select "2025"
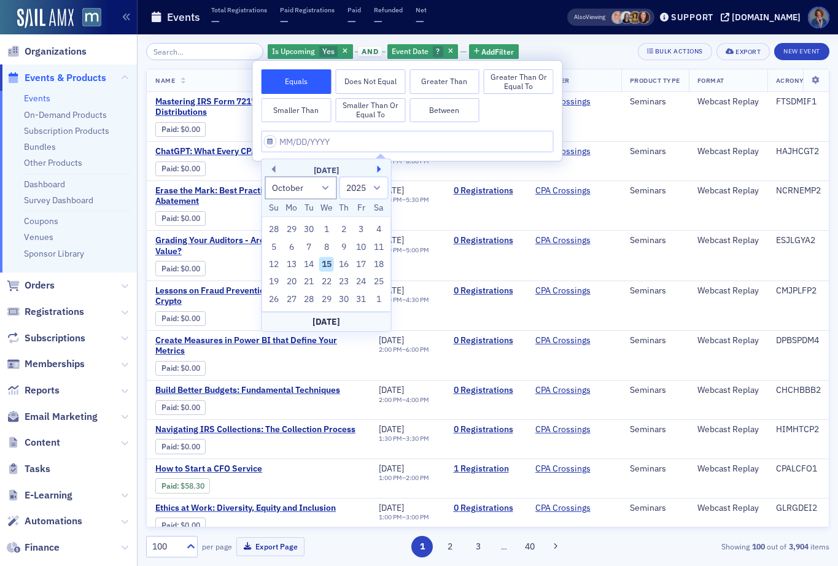
click at [381, 170] on button "Next Month" at bounding box center [381, 169] width 7 height 7
select select "10"
drag, startPoint x: 344, startPoint y: 266, endPoint x: 553, endPoint y: 80, distance: 278.7
click at [345, 266] on div "13" at bounding box center [343, 264] width 15 height 15
type input "[DATE]"
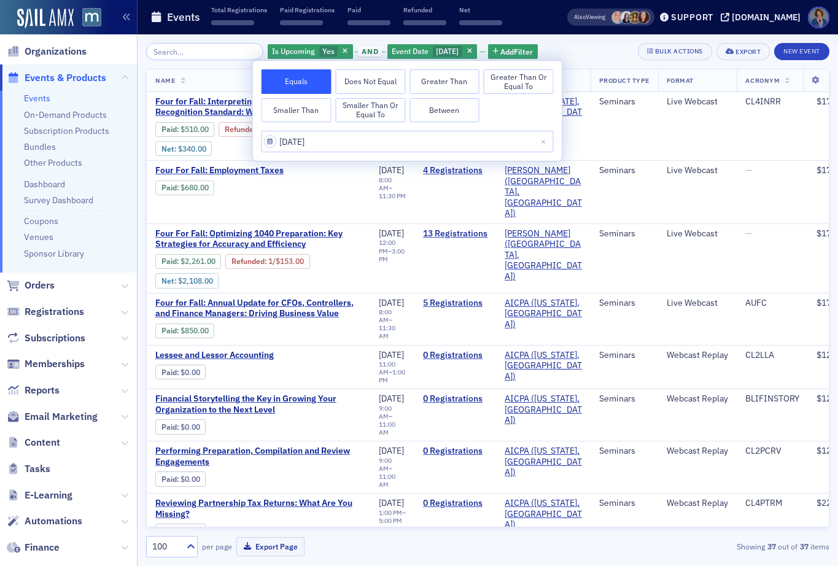
click at [597, 44] on div "Is Upcoming Yes and Event Date [DATE] Add Filter Bulk Actions Export New Event" at bounding box center [487, 51] width 683 height 17
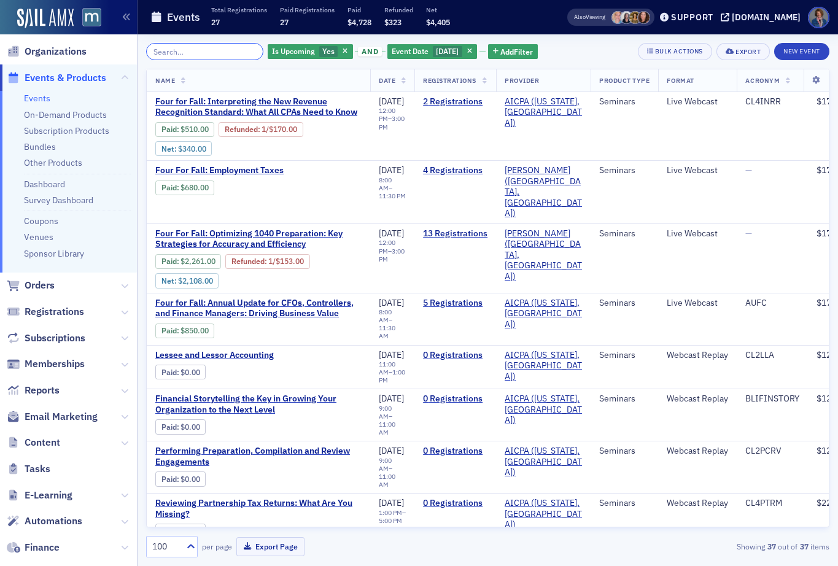
click at [206, 50] on input "search" at bounding box center [204, 51] width 117 height 17
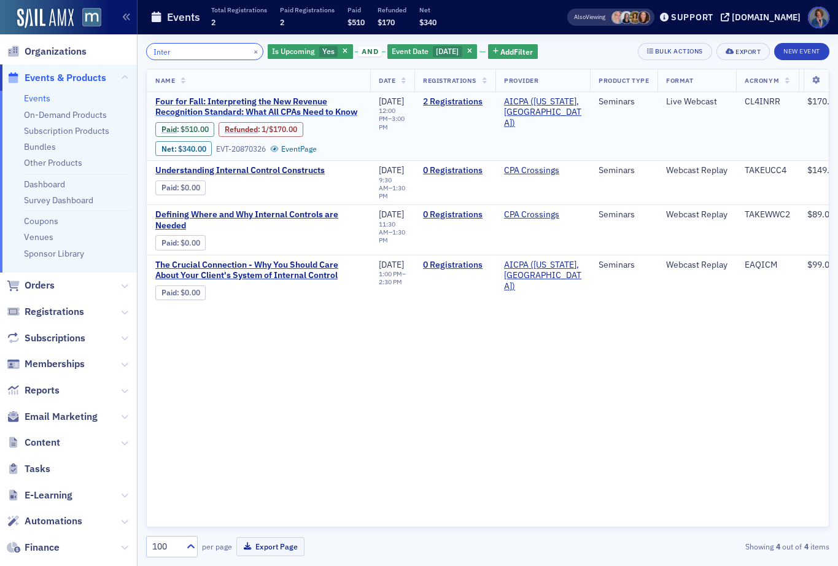
type input "Inter"
click at [262, 107] on span "Four for Fall: Interpreting the New Revenue Recognition Standard: What All CPAs…" at bounding box center [258, 106] width 206 height 21
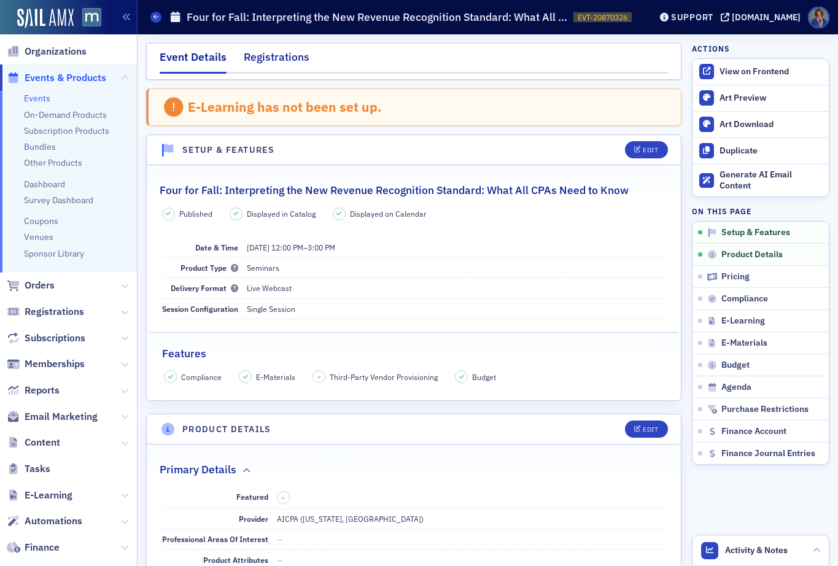
click at [282, 59] on div "Registrations" at bounding box center [277, 60] width 66 height 23
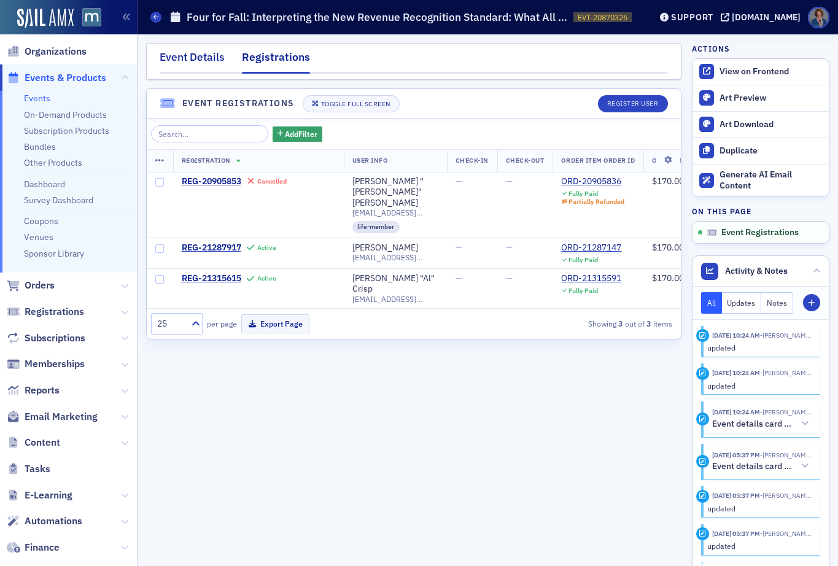
click at [187, 60] on div "Event Details" at bounding box center [192, 60] width 65 height 23
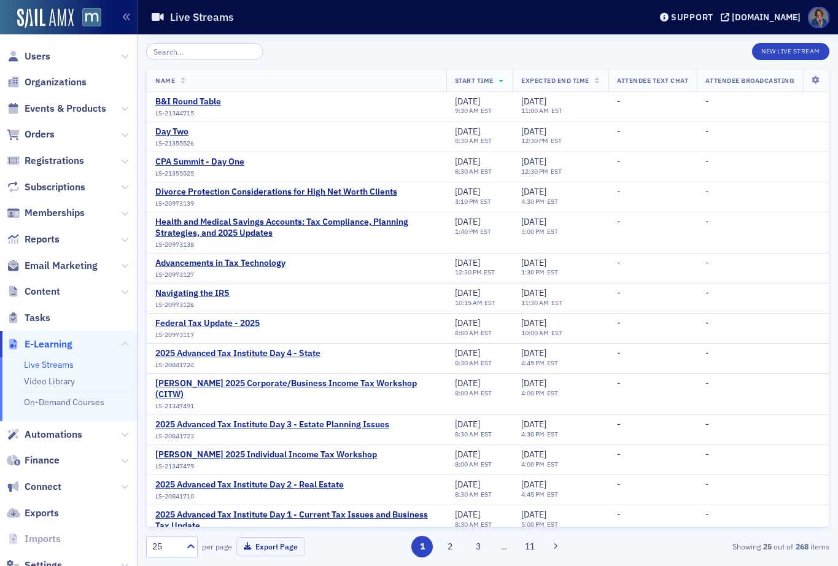
click at [52, 363] on link "Live Streams" at bounding box center [49, 364] width 50 height 11
click at [792, 58] on button "New Live Stream" at bounding box center [790, 51] width 77 height 17
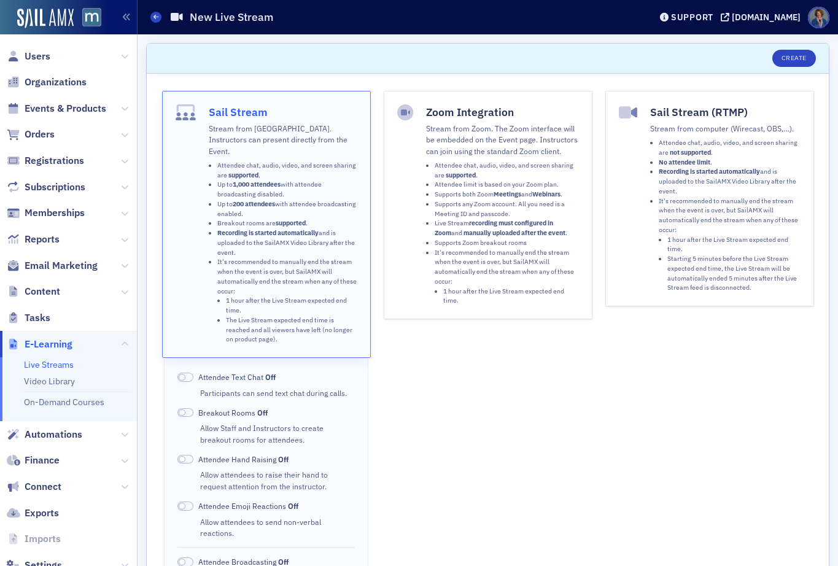
click at [453, 141] on p "Stream from Zoom. The Zoom interface will be embedded on the Event page. Instru…" at bounding box center [502, 140] width 153 height 34
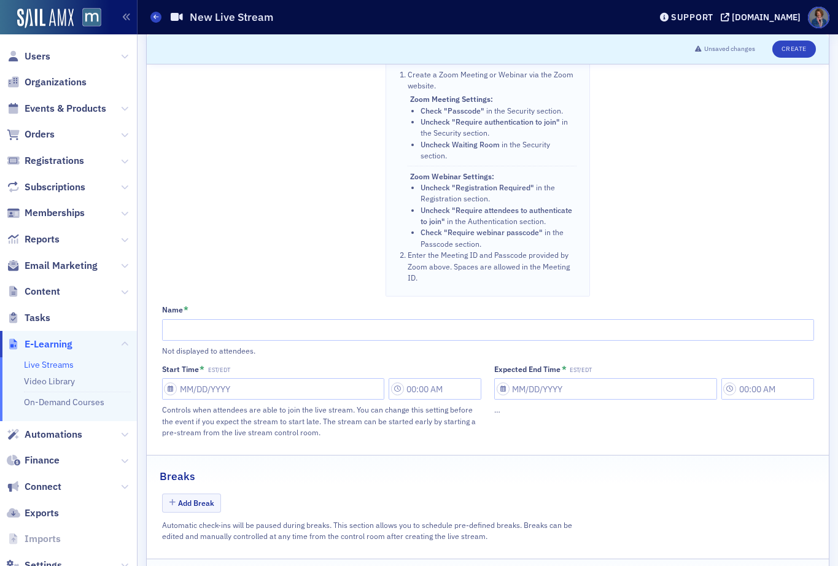
scroll to position [480, 0]
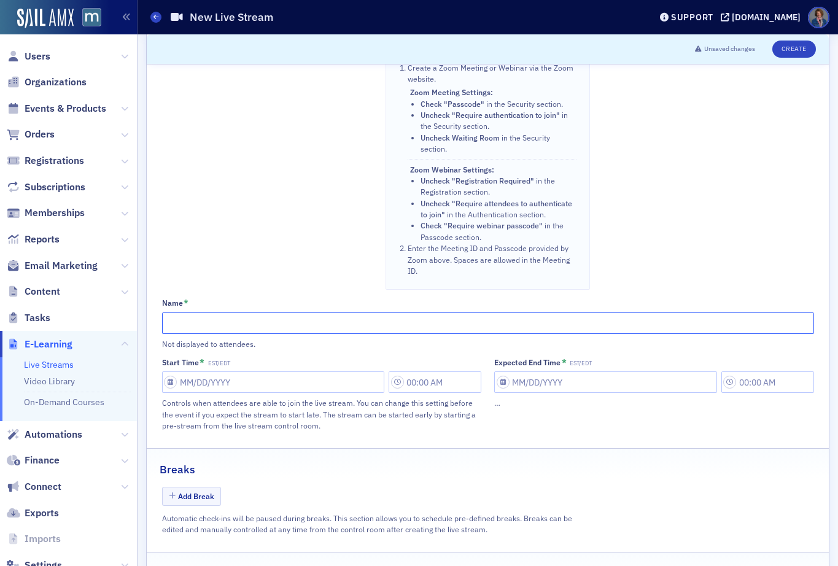
click at [339, 334] on input "Name *" at bounding box center [488, 322] width 652 height 21
paste input "Four For Fall: Optimizing 1040 Preparation: Key Strategies for Accuracy and Eff…"
type input "Four For Fall: Optimizing 1040 Preparation: Key Strategies for Accuracy and Eff…"
select select "9"
select select "2025"
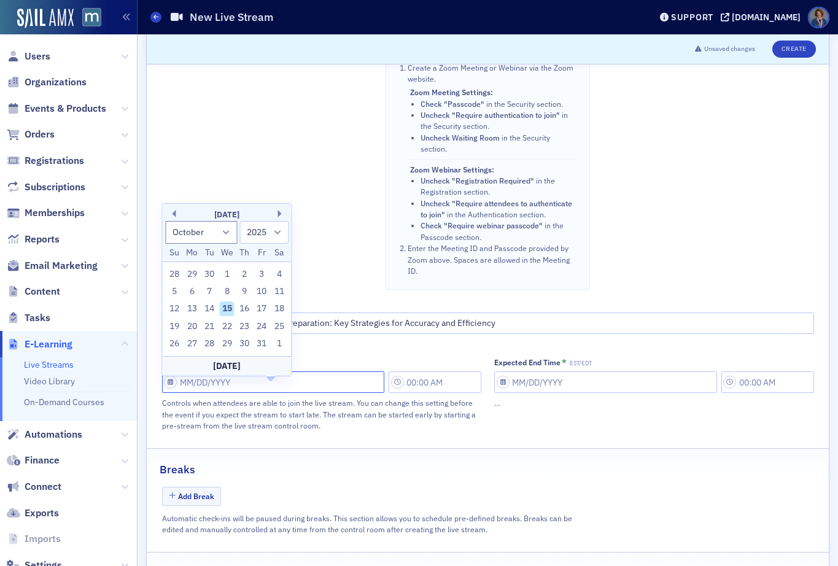
click at [286, 387] on input "Start Time * EST/EDT" at bounding box center [273, 381] width 223 height 21
click at [281, 212] on button "Next Month" at bounding box center [281, 213] width 7 height 7
select select "10"
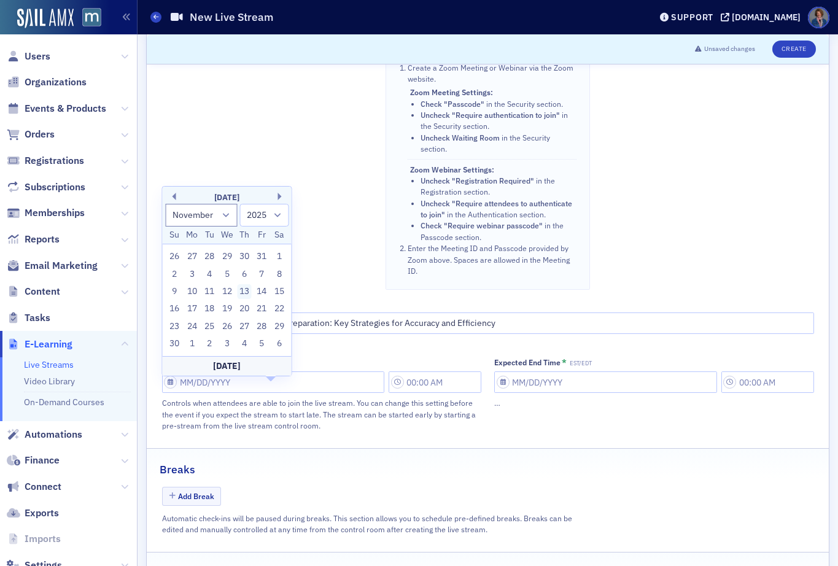
click at [241, 289] on div "13" at bounding box center [244, 291] width 15 height 15
type input "[DATE]"
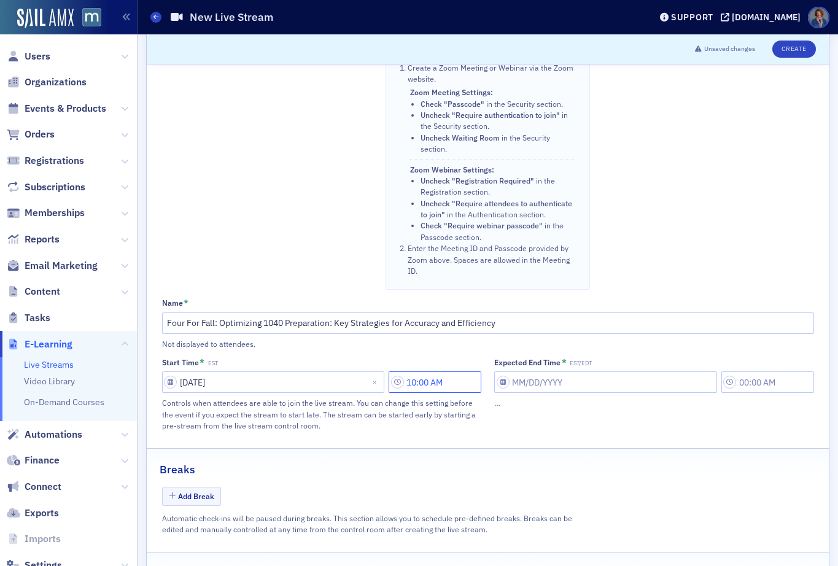
click at [452, 390] on input "10:00 AM" at bounding box center [435, 381] width 93 height 21
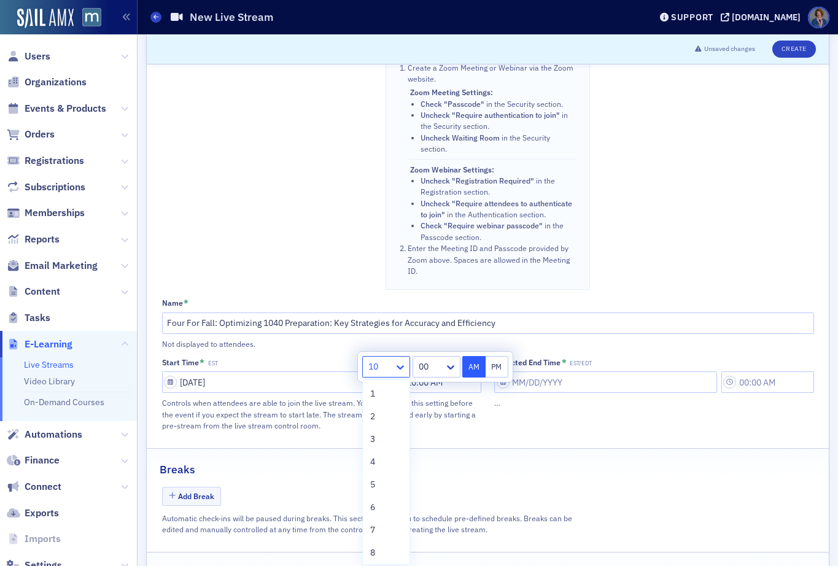
click at [400, 368] on icon at bounding box center [400, 367] width 7 height 4
click at [387, 549] on div "12" at bounding box center [386, 550] width 32 height 13
click at [497, 367] on button "PM" at bounding box center [497, 366] width 23 height 21
type input "12:00 PM"
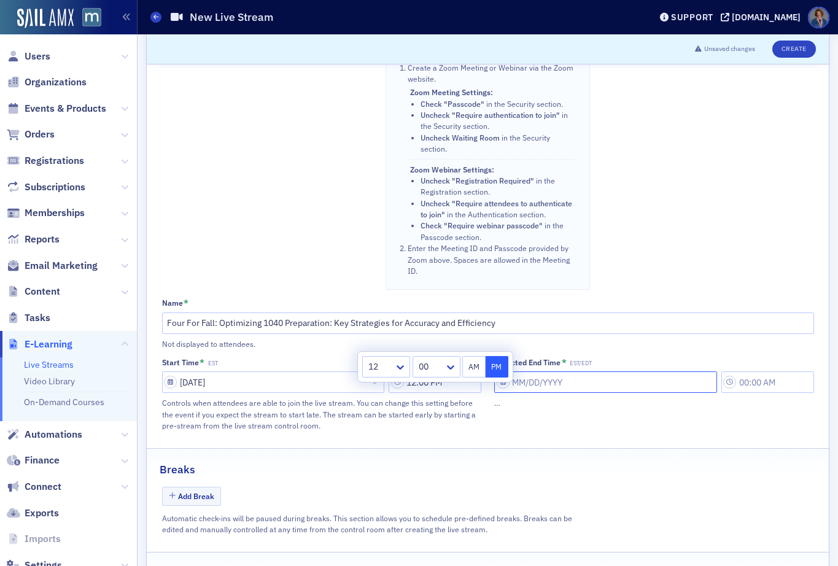
click at [562, 393] on input "Expected End Time * EST/EDT" at bounding box center [605, 381] width 223 height 21
select select "9"
select select "2025"
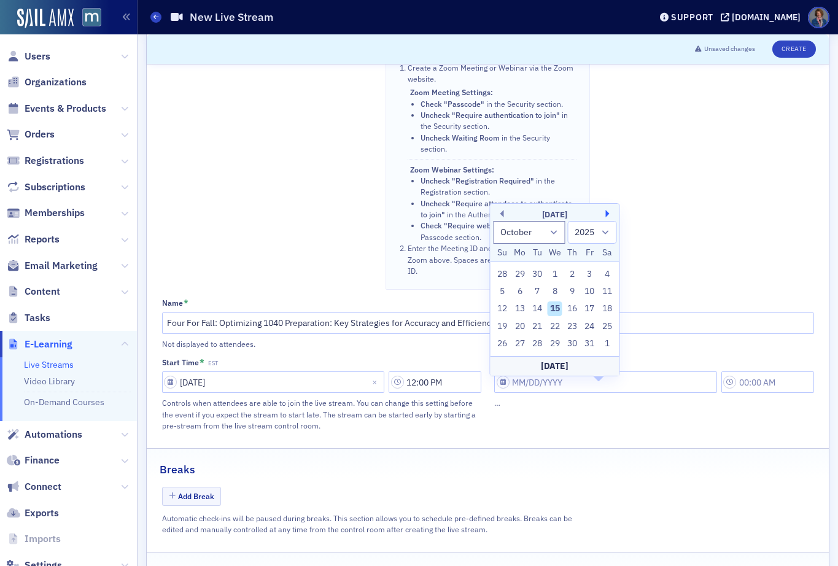
click at [608, 215] on button "Next Month" at bounding box center [609, 213] width 7 height 7
select select "10"
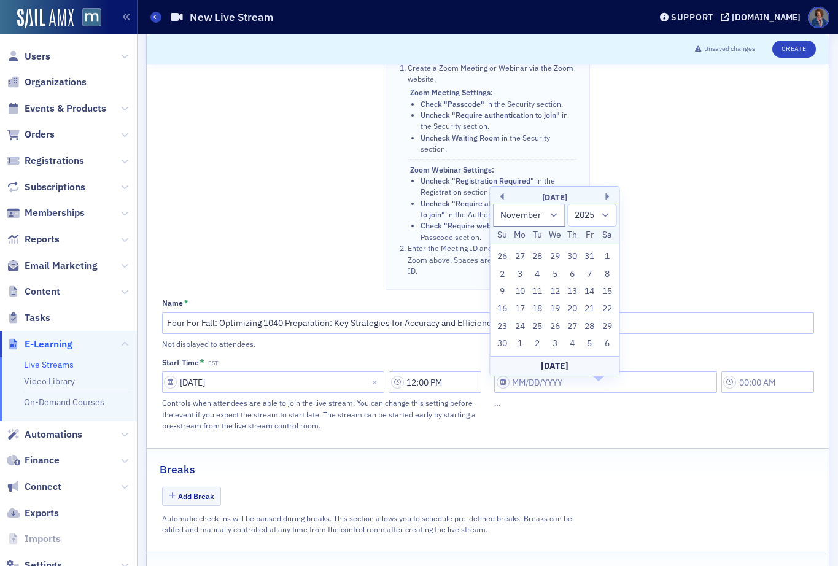
click at [575, 291] on div "13" at bounding box center [572, 291] width 15 height 15
type input "[DATE]"
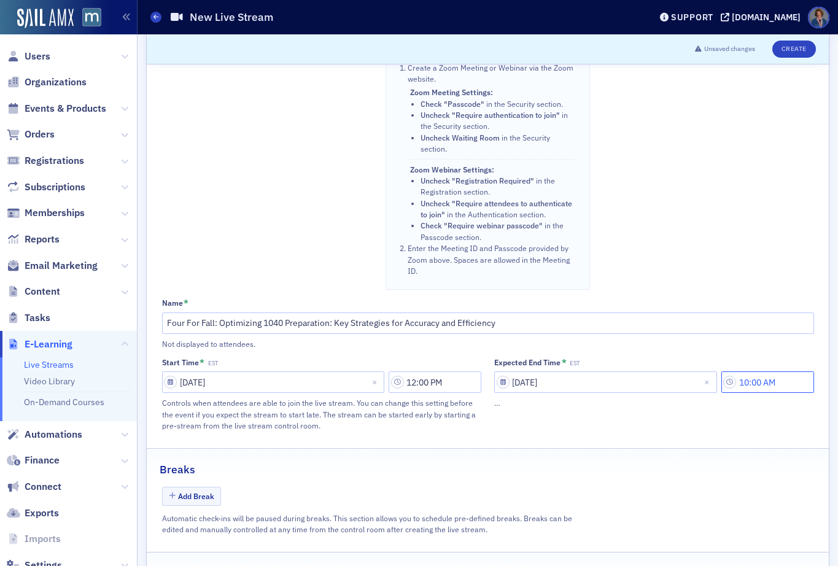
click at [745, 391] on input "10:00 AM" at bounding box center [767, 381] width 93 height 21
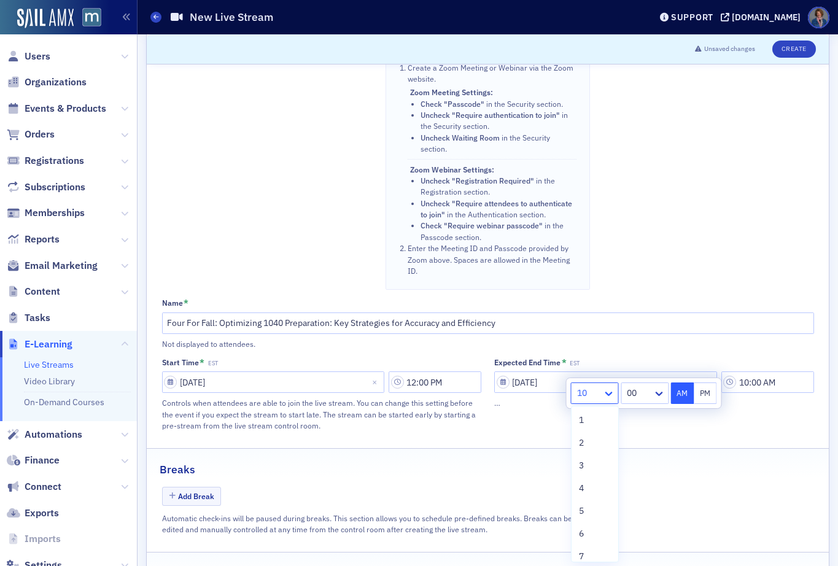
click at [610, 395] on icon at bounding box center [609, 393] width 12 height 12
drag, startPoint x: 589, startPoint y: 465, endPoint x: 684, endPoint y: 429, distance: 101.6
click at [590, 463] on div "3" at bounding box center [595, 465] width 32 height 13
drag, startPoint x: 702, startPoint y: 389, endPoint x: 710, endPoint y: 392, distance: 8.6
click at [702, 390] on button "PM" at bounding box center [705, 392] width 23 height 21
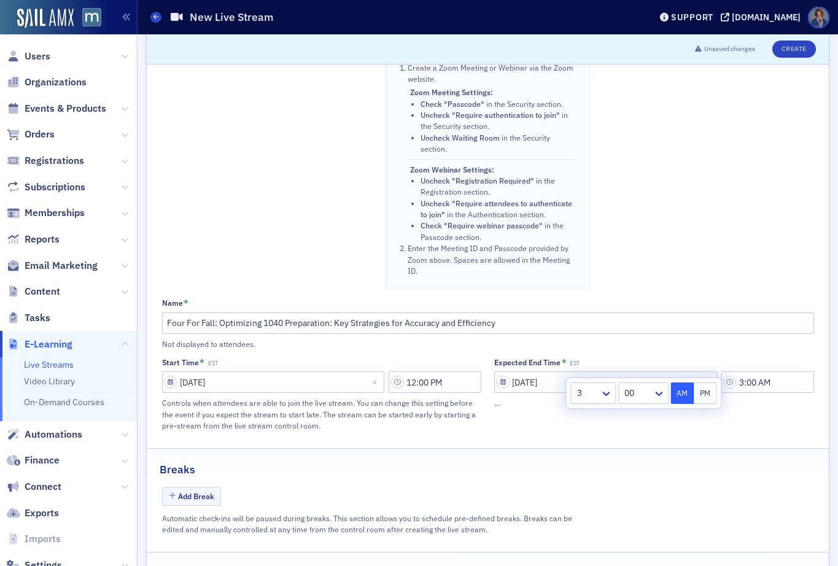
type input "3:00 PM"
click at [747, 349] on div "Not displayed to attendees." at bounding box center [488, 343] width 652 height 11
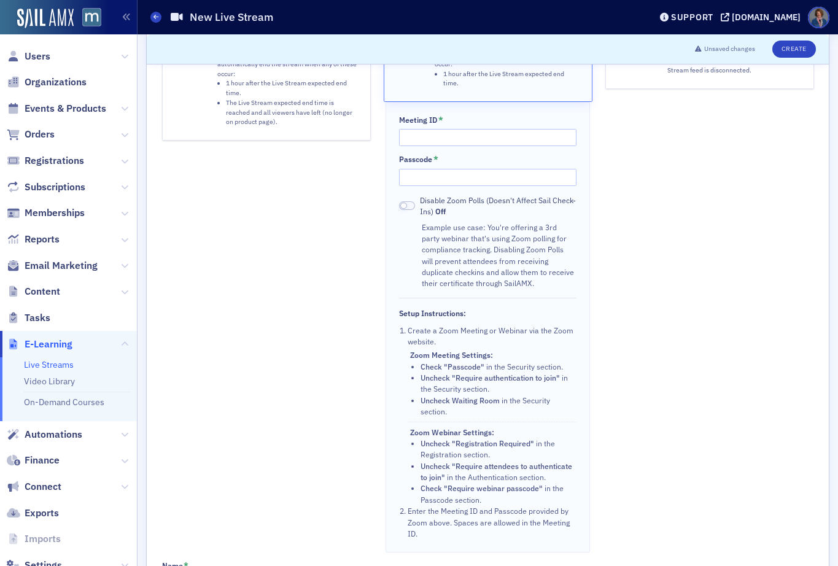
scroll to position [115, 0]
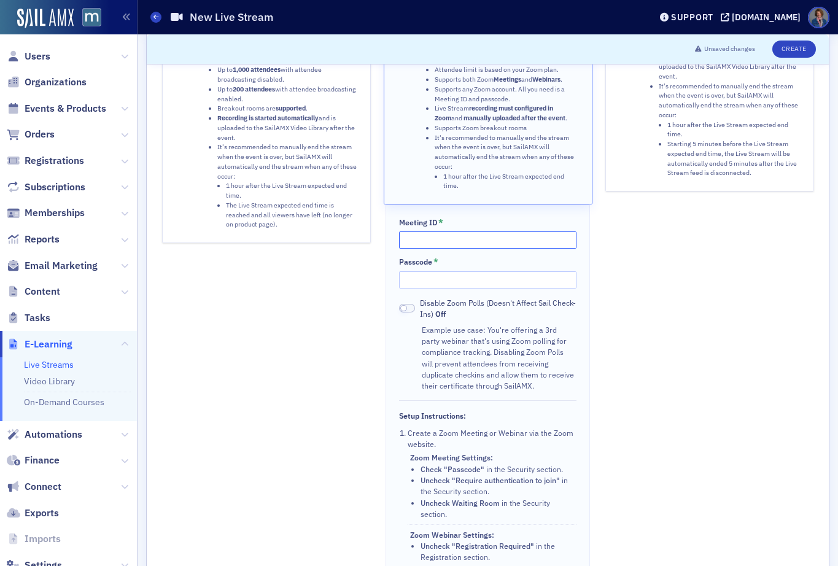
click at [412, 245] on input "Meeting ID *" at bounding box center [487, 239] width 177 height 17
paste input "896 0915 7106"
type input "896 0915 7106"
click at [415, 284] on input "Passcode *" at bounding box center [487, 279] width 177 height 17
paste input "489174"
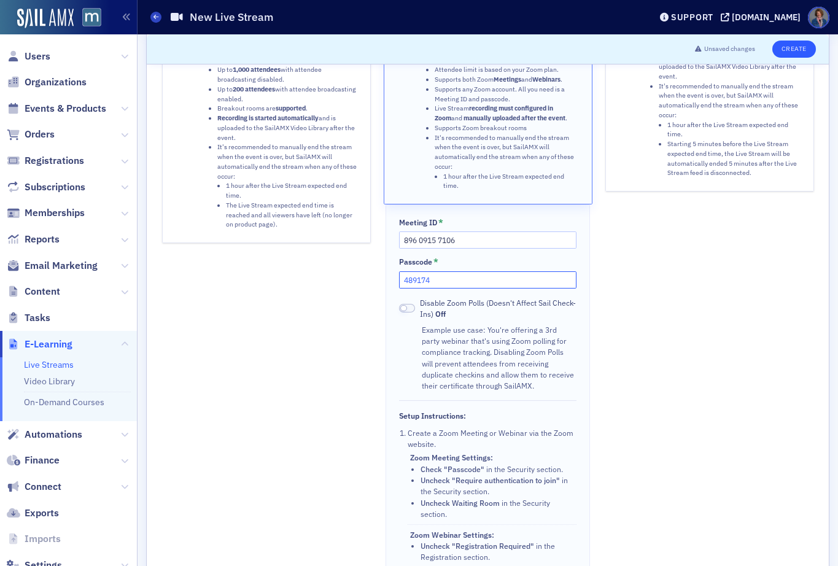
type input "489174"
click at [784, 49] on button "Create" at bounding box center [794, 49] width 44 height 17
